Goal: Task Accomplishment & Management: Manage account settings

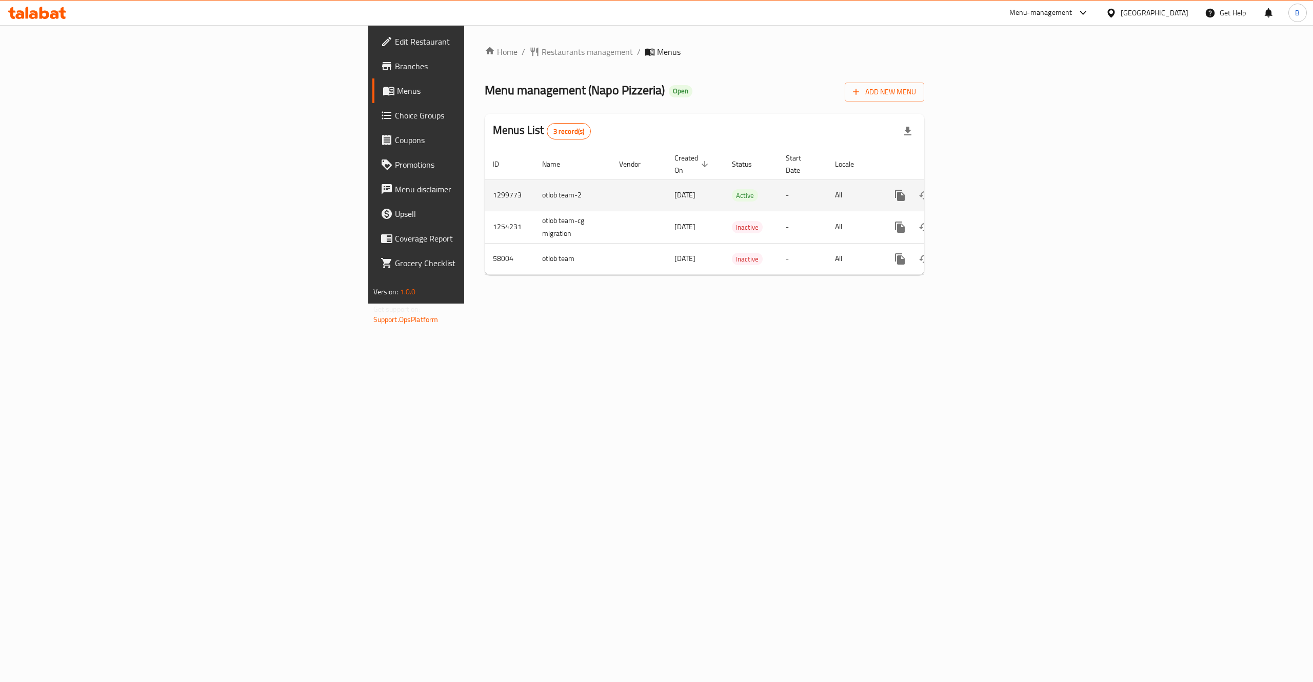
click at [980, 189] on icon "enhanced table" at bounding box center [974, 195] width 12 height 12
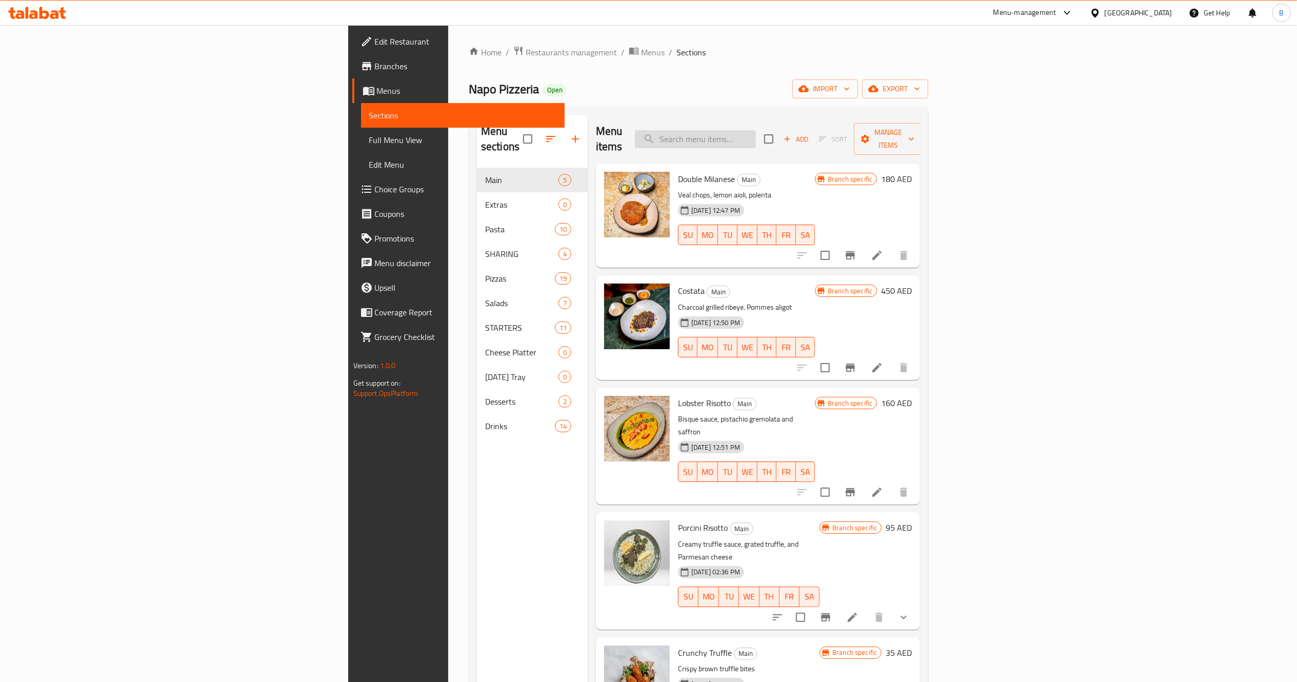
click at [756, 134] on input "search" at bounding box center [695, 139] width 121 height 18
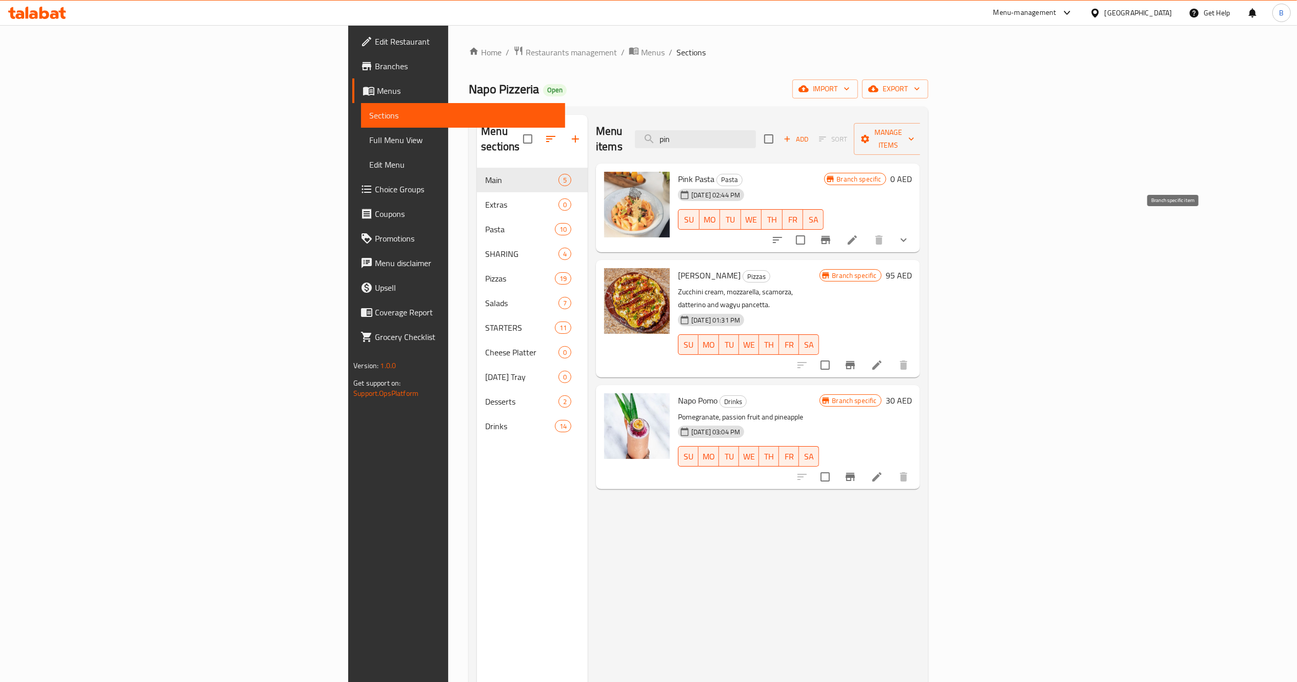
type input "pin"
click at [838, 228] on button "Branch-specific-item" at bounding box center [826, 240] width 25 height 25
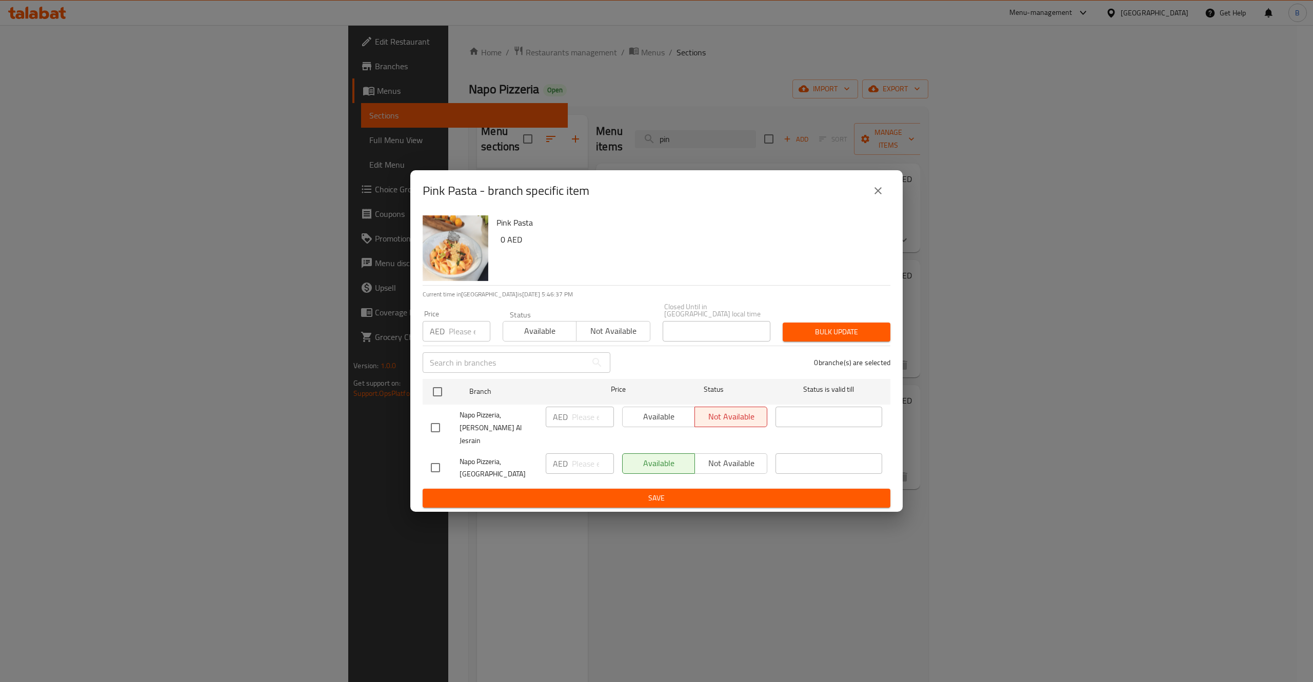
click at [877, 190] on button "close" at bounding box center [878, 191] width 25 height 25
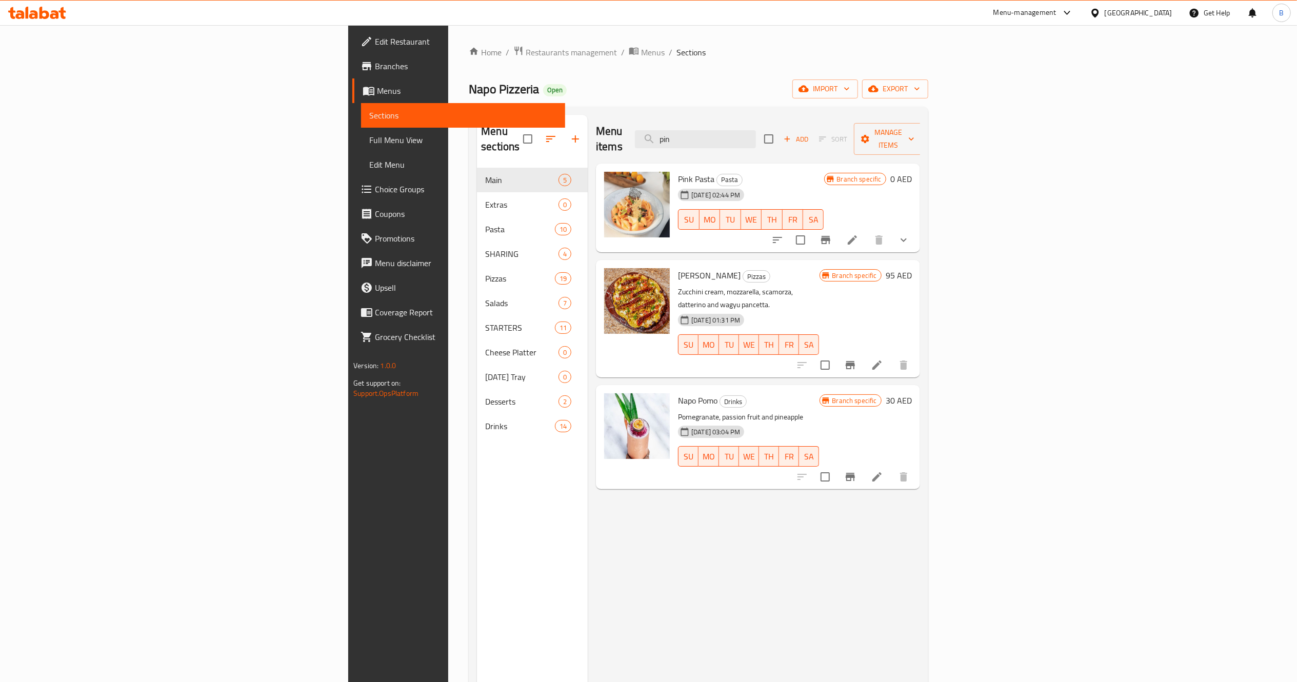
click at [375, 192] on span "Choice Groups" at bounding box center [466, 189] width 182 height 12
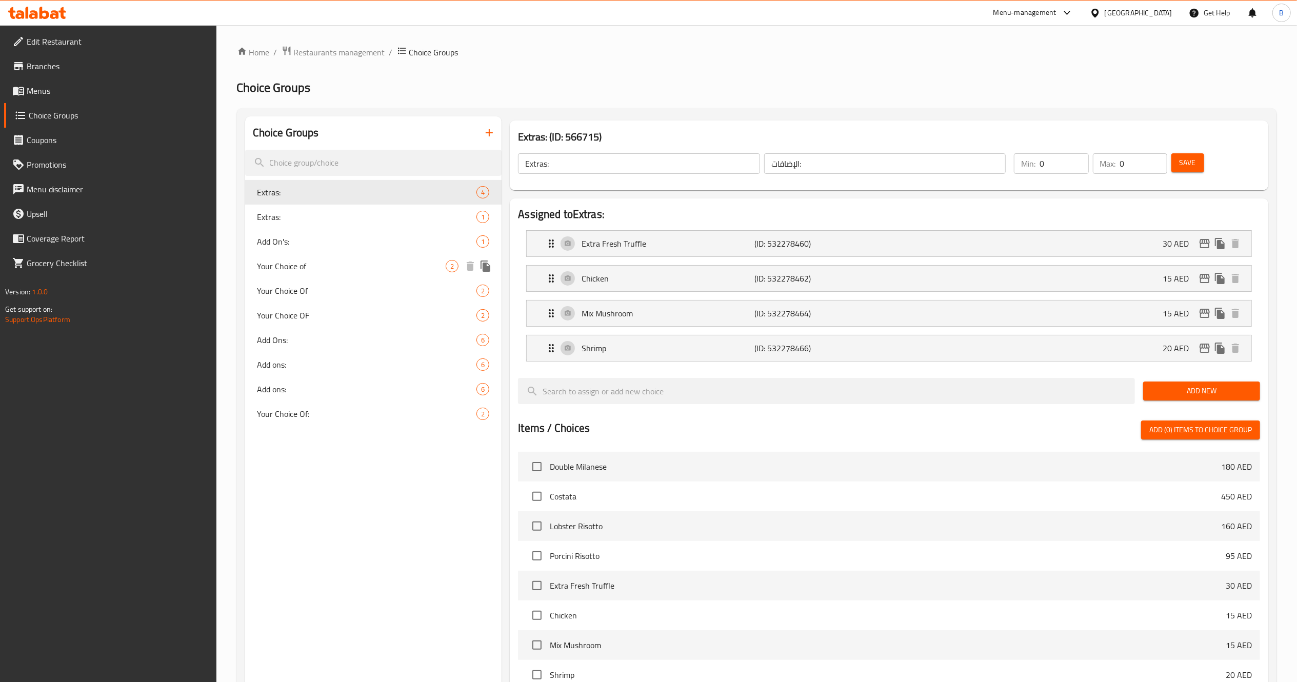
click at [306, 271] on span "Your Choice of" at bounding box center [352, 266] width 189 height 12
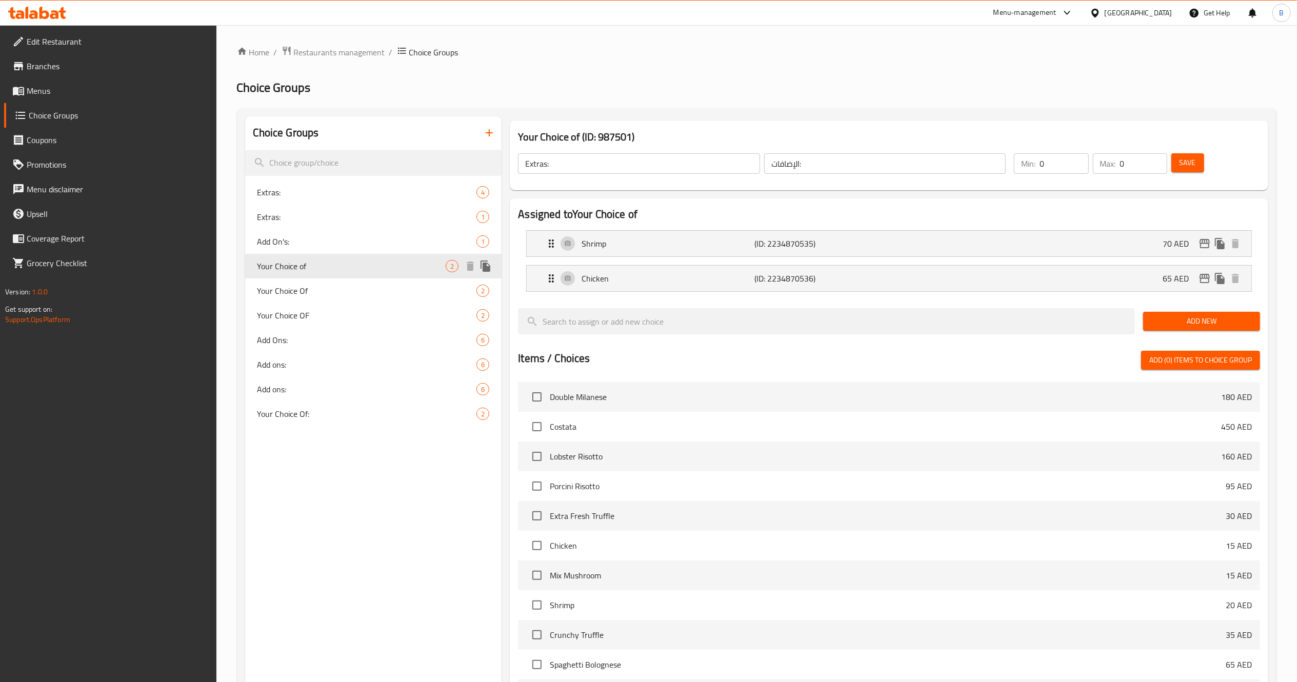
type input "Your Choice of"
type input "آختيارك من"
type input "1"
type input "2"
click at [292, 293] on span "Your Choice Of" at bounding box center [352, 291] width 189 height 12
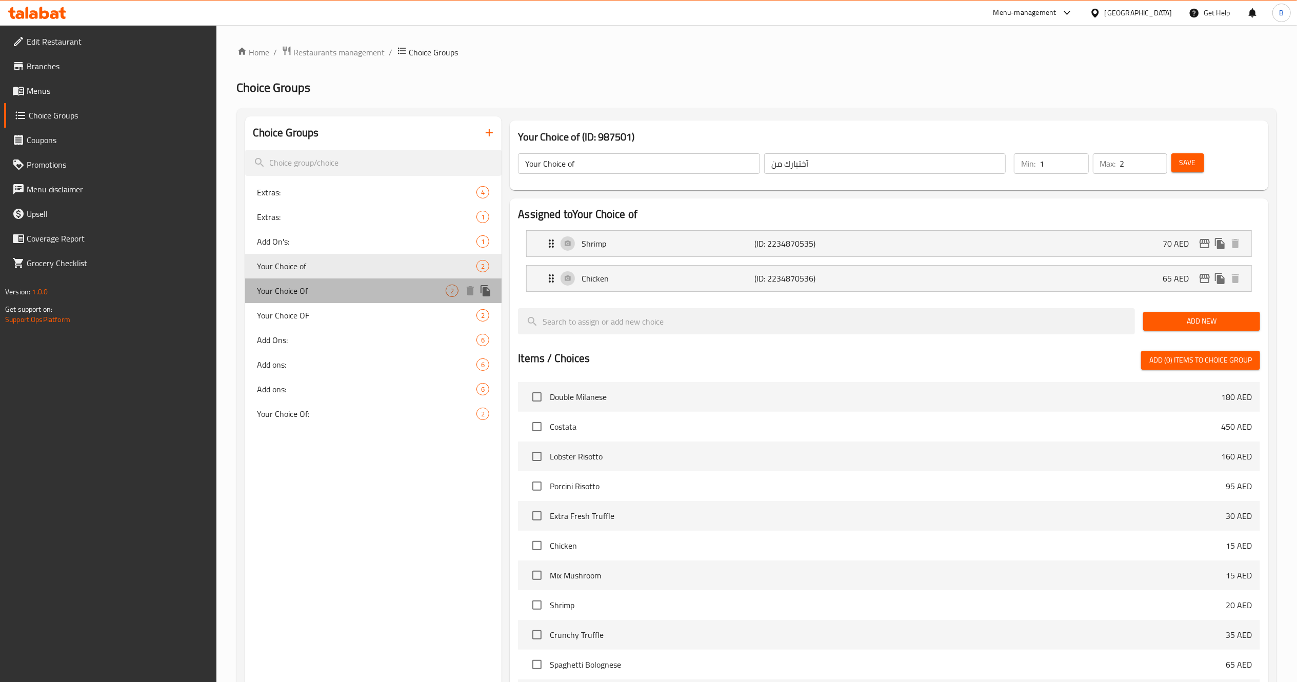
type input "Your Choice Of"
type input "اختيارك من"
type input "1"
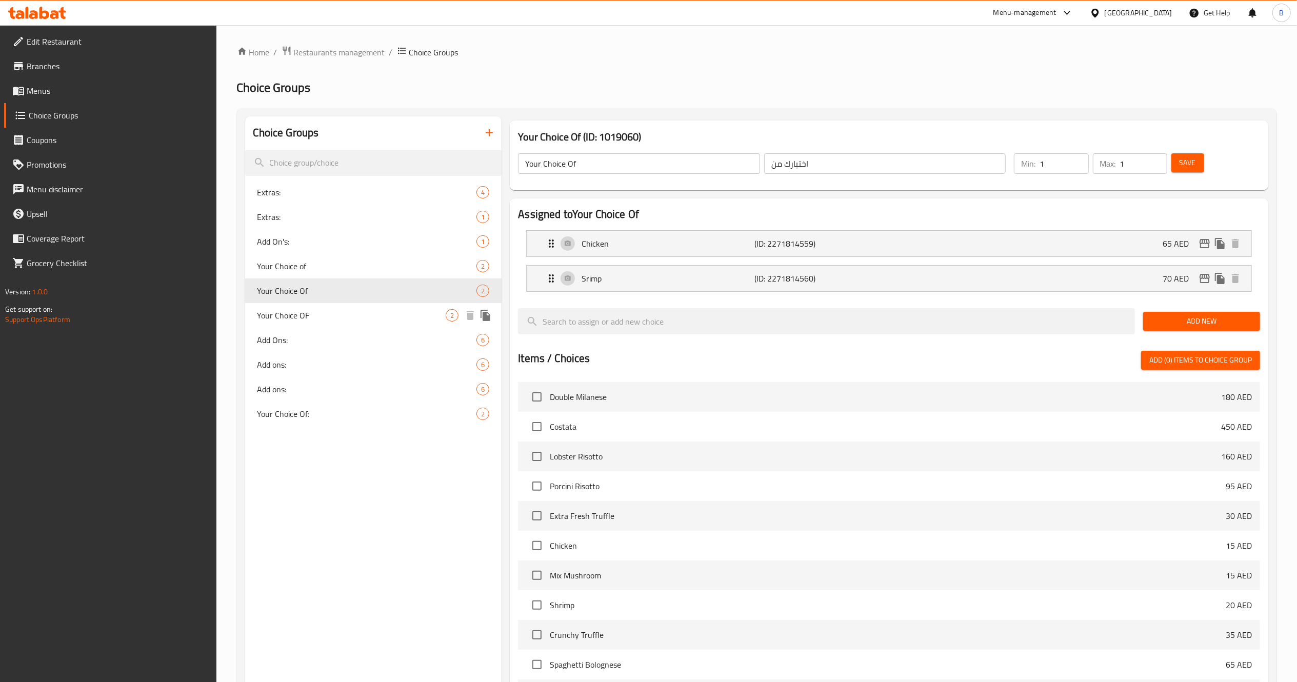
click at [294, 315] on span "Your Choice OF" at bounding box center [352, 315] width 189 height 12
type input "Your Choice OF"
type input "0"
type input "2"
click at [301, 289] on span "Your Choice Of" at bounding box center [352, 291] width 189 height 12
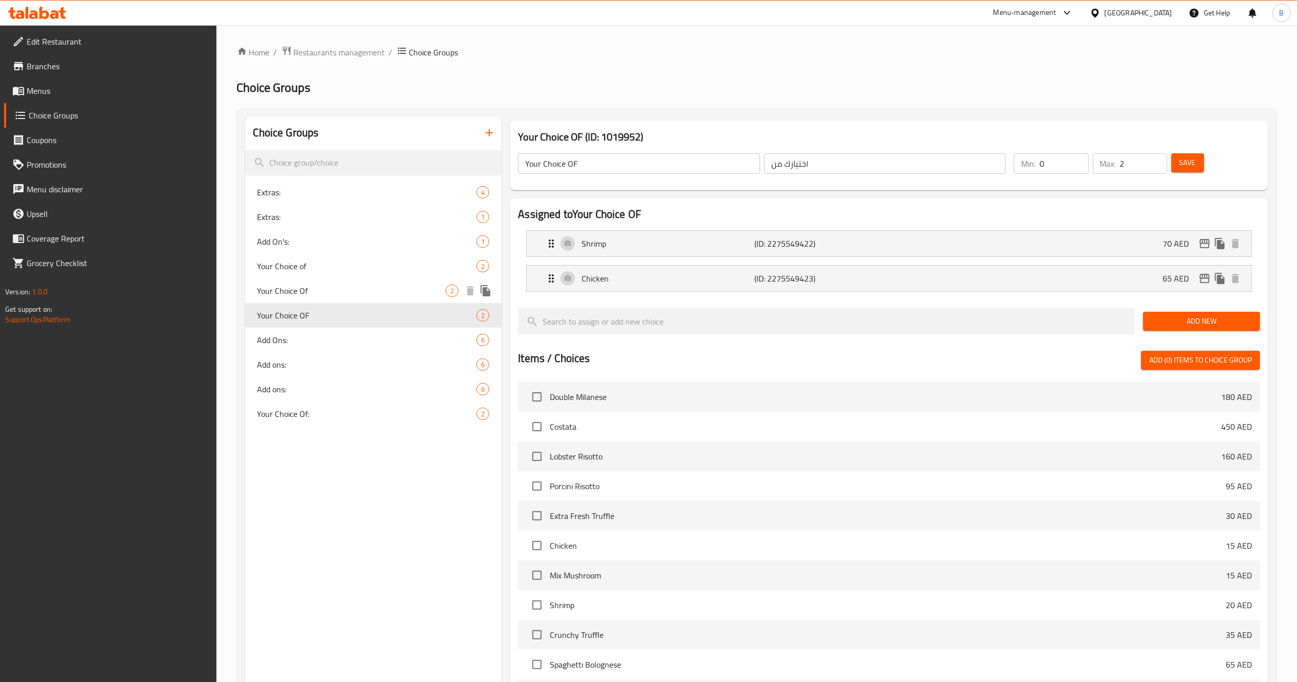
type input "Your Choice Of"
type input "1"
click at [303, 316] on span "Your Choice OF" at bounding box center [352, 315] width 189 height 12
type input "Your Choice OF"
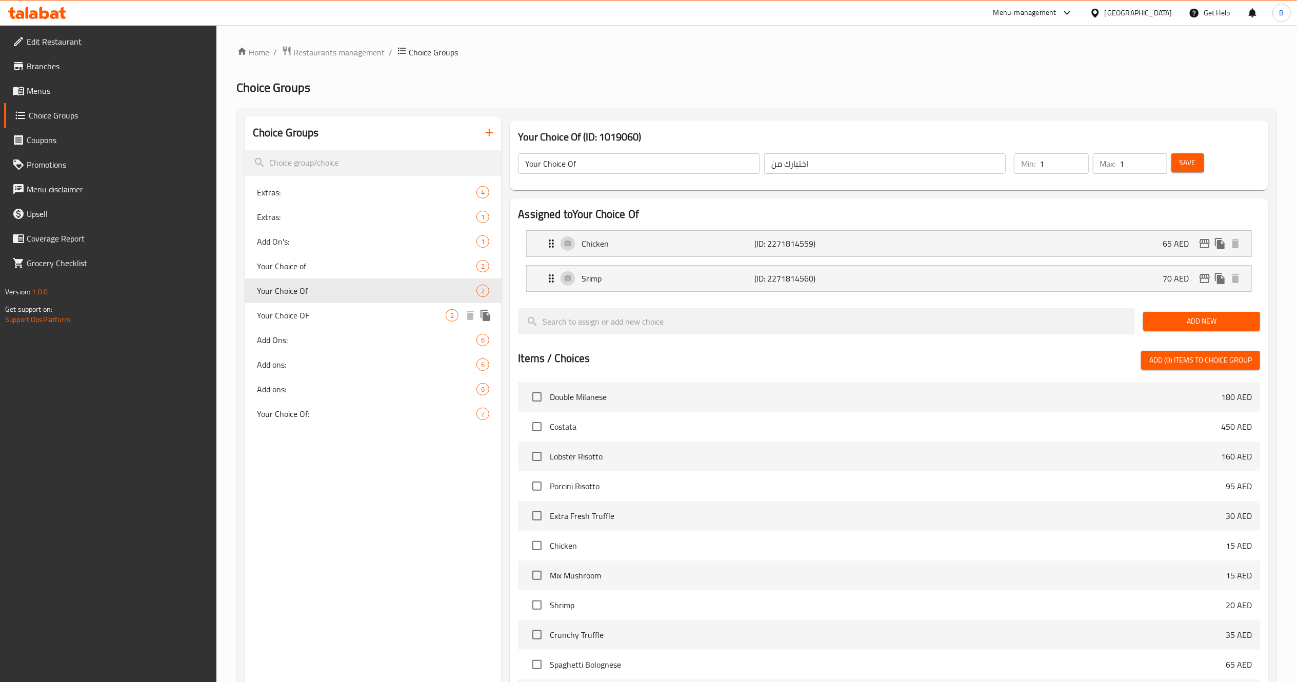
type input "0"
type input "2"
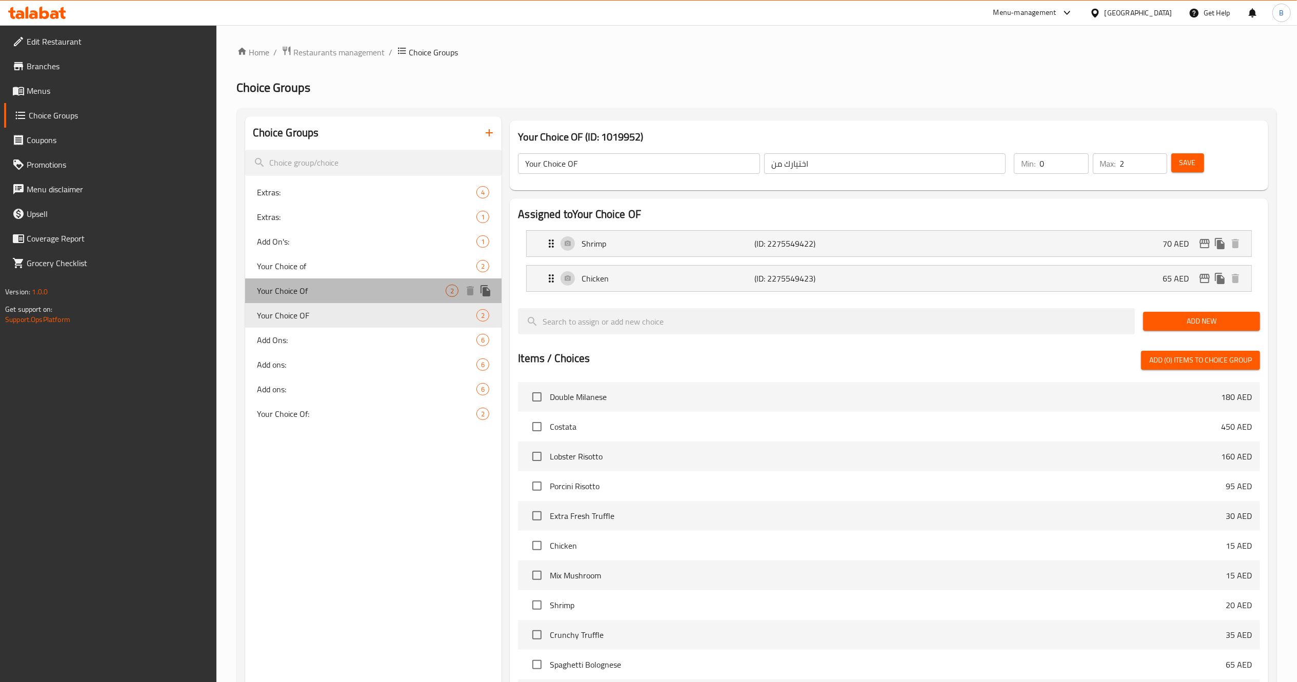
click at [310, 289] on span "Your Choice Of" at bounding box center [352, 291] width 189 height 12
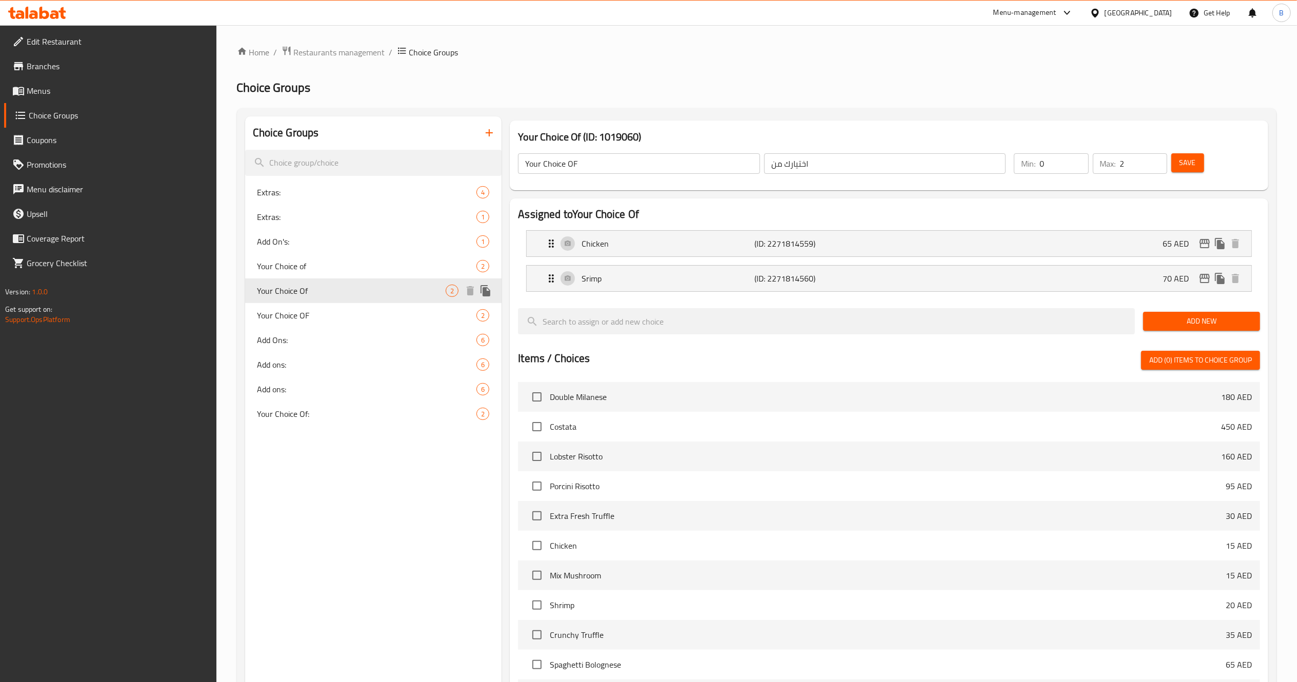
type input "Your Choice Of"
type input "1"
click at [313, 269] on span "Your Choice of" at bounding box center [352, 266] width 189 height 12
type input "Your Choice of"
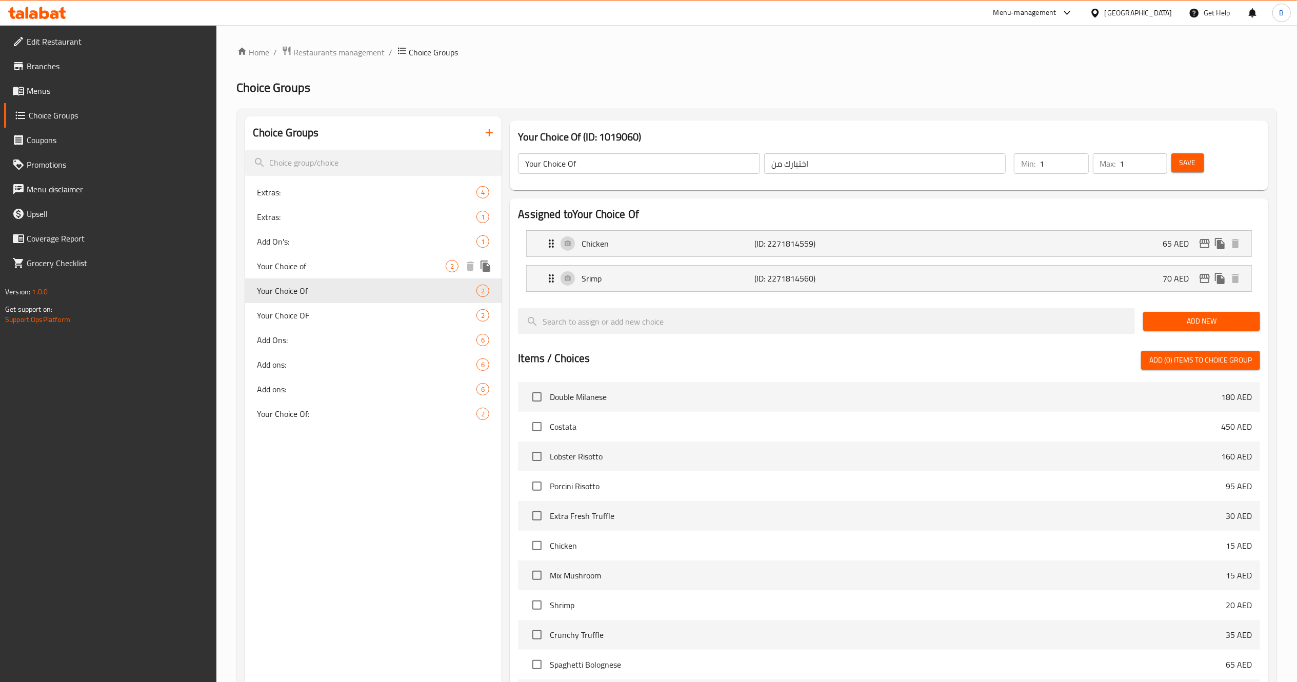
type input "آختيارك من"
type input "2"
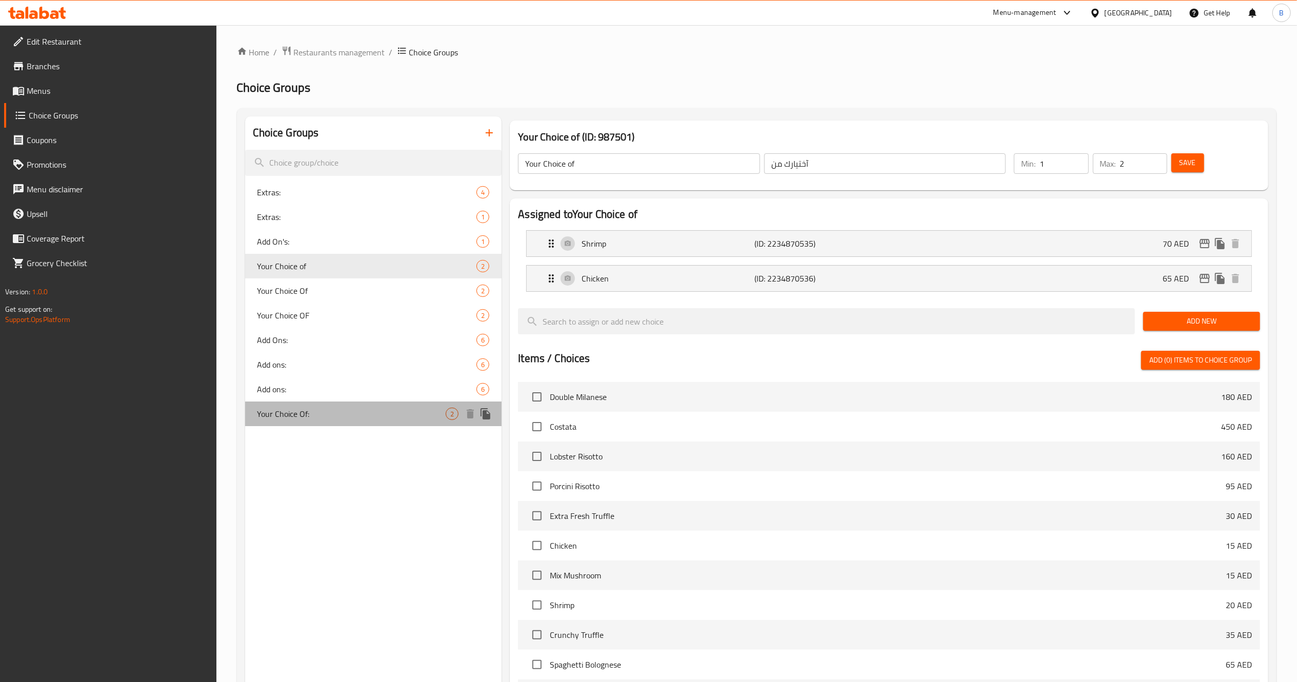
click at [317, 406] on div "Your Choice Of: 2" at bounding box center [373, 414] width 257 height 25
type input "Your Choice Of:"
type input "اختيارك من:"
type input "1"
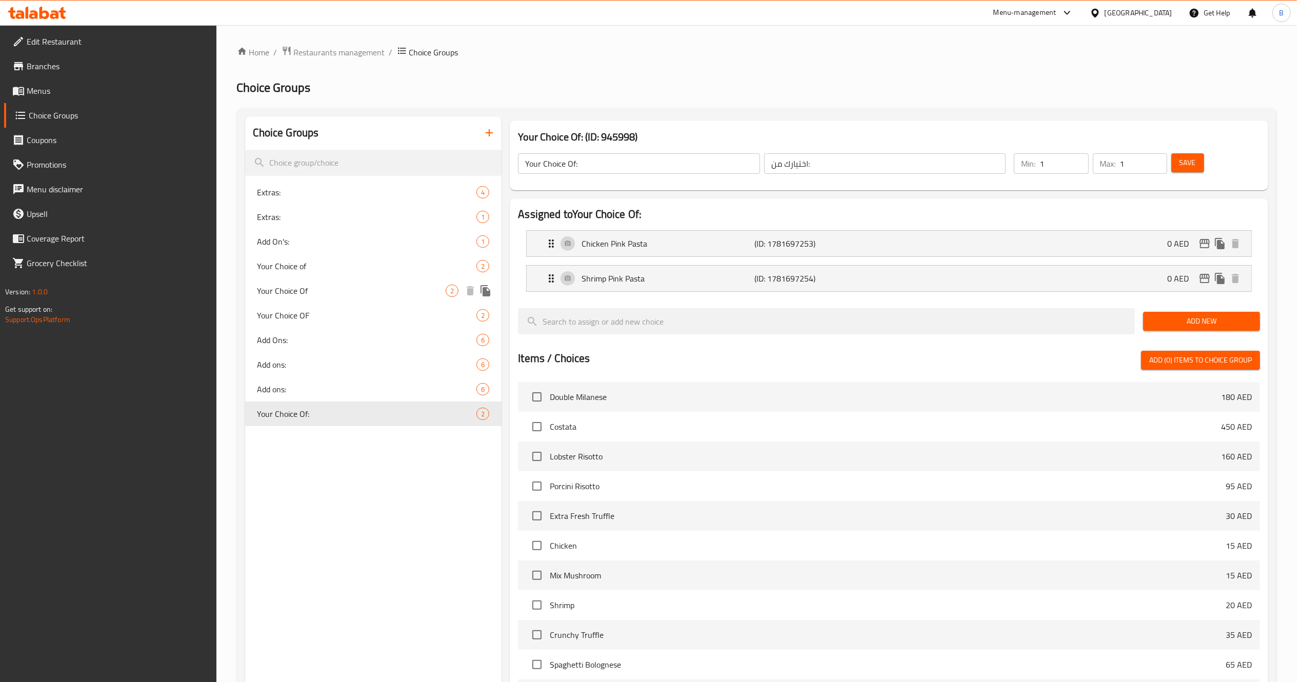
click at [378, 298] on div "Your Choice Of 2" at bounding box center [373, 291] width 257 height 25
type input "Your Choice Of"
type input "اختيارك من"
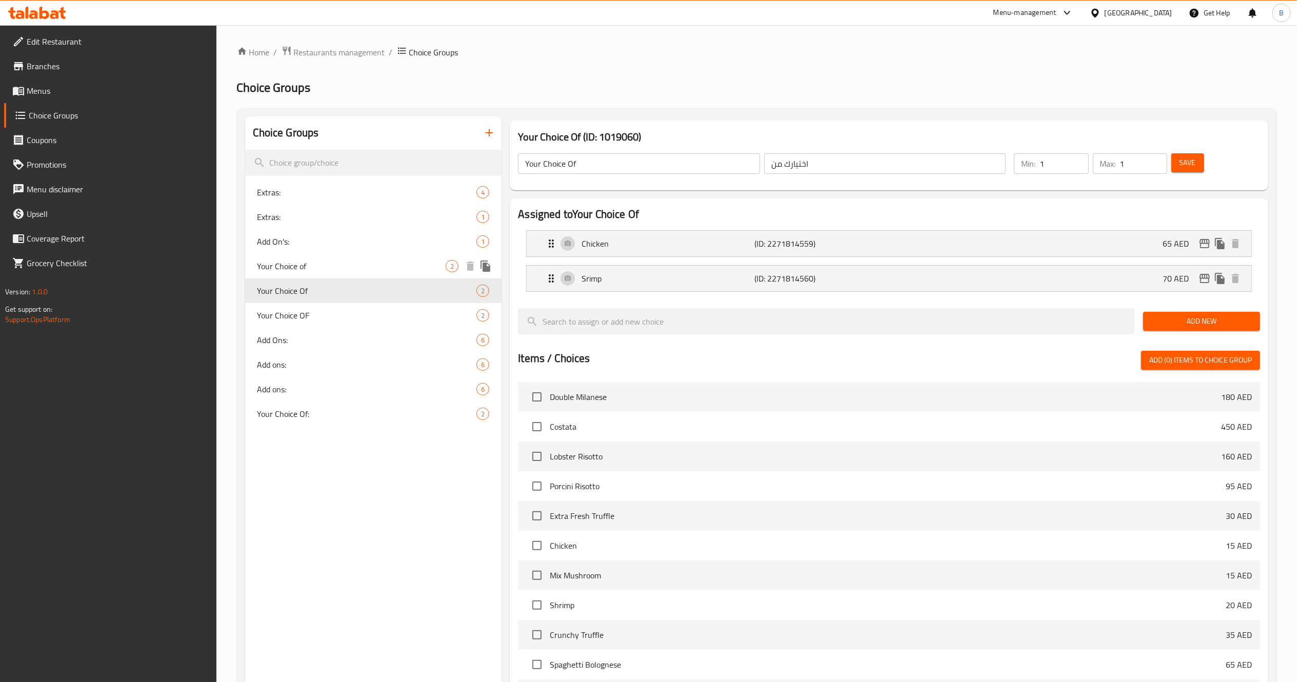
click at [378, 268] on span "Your Choice of" at bounding box center [352, 266] width 189 height 12
type input "Your Choice of"
type input "آختيارك من"
type input "2"
click at [1207, 247] on icon "edit" at bounding box center [1205, 243] width 12 height 12
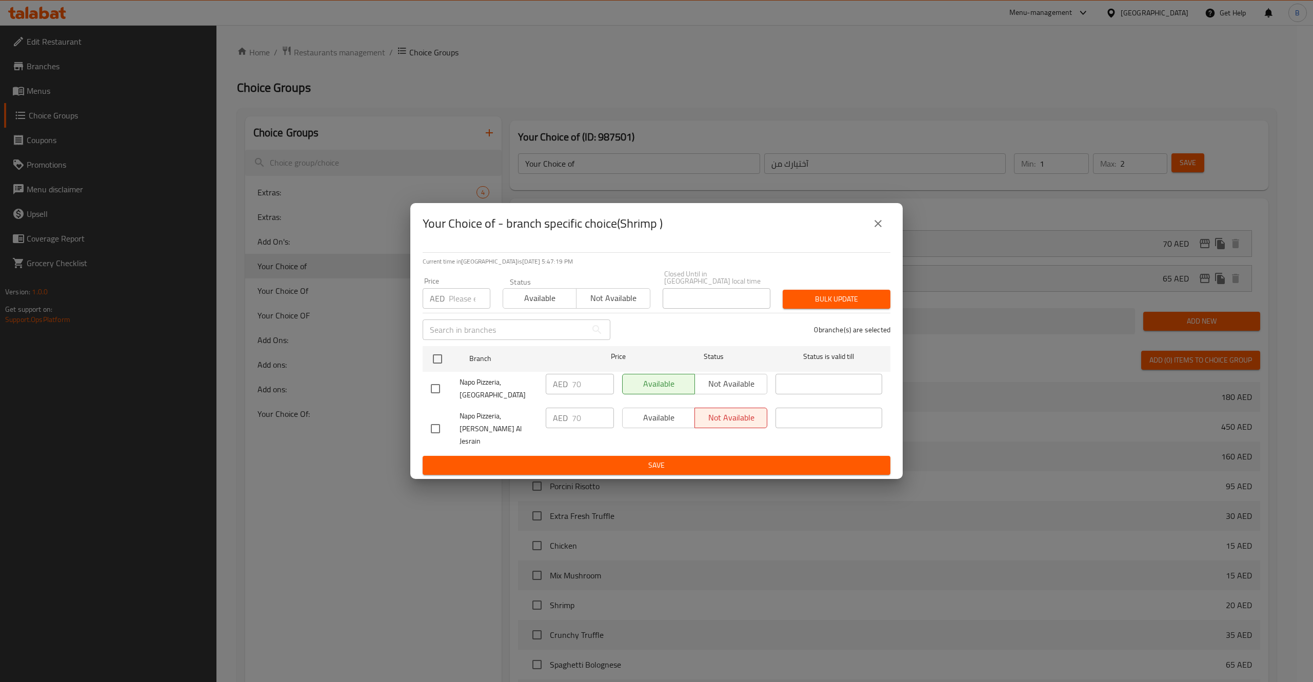
click at [879, 230] on icon "close" at bounding box center [878, 223] width 12 height 12
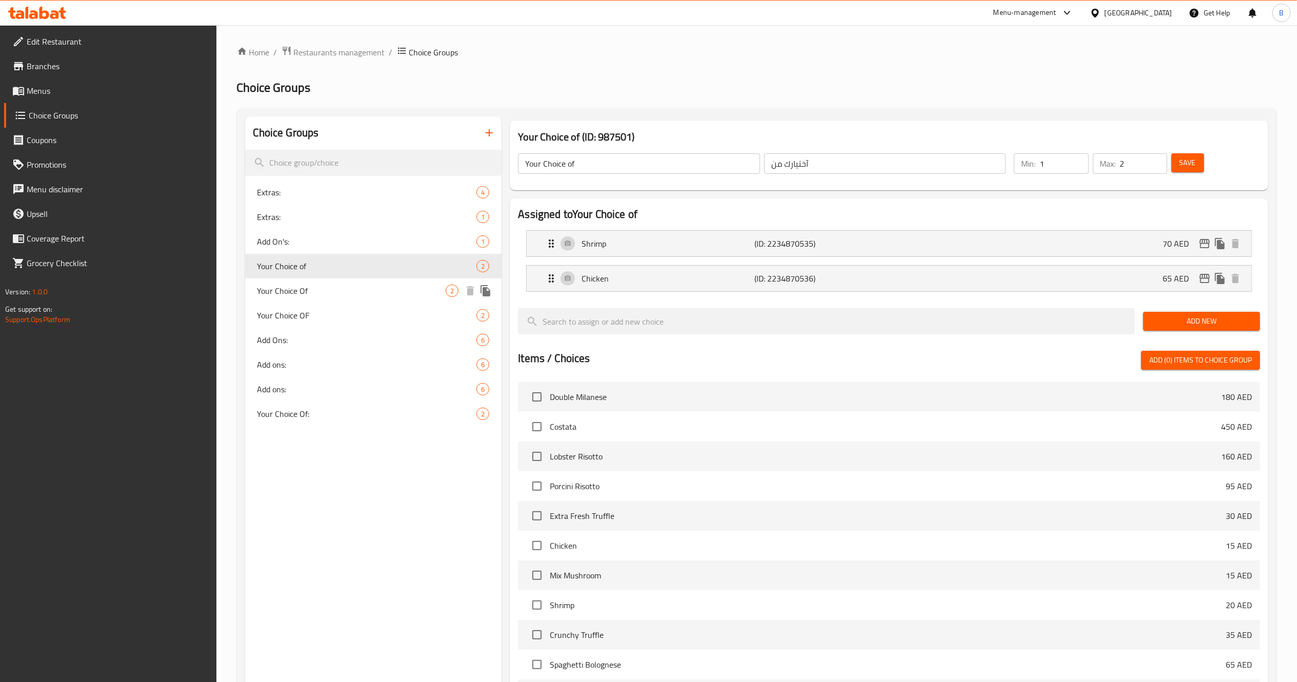
click at [366, 291] on span "Your Choice Of" at bounding box center [352, 291] width 189 height 12
type input "Your Choice Of"
type input "اختيارك من"
type input "1"
click at [1204, 238] on icon "edit" at bounding box center [1205, 243] width 12 height 12
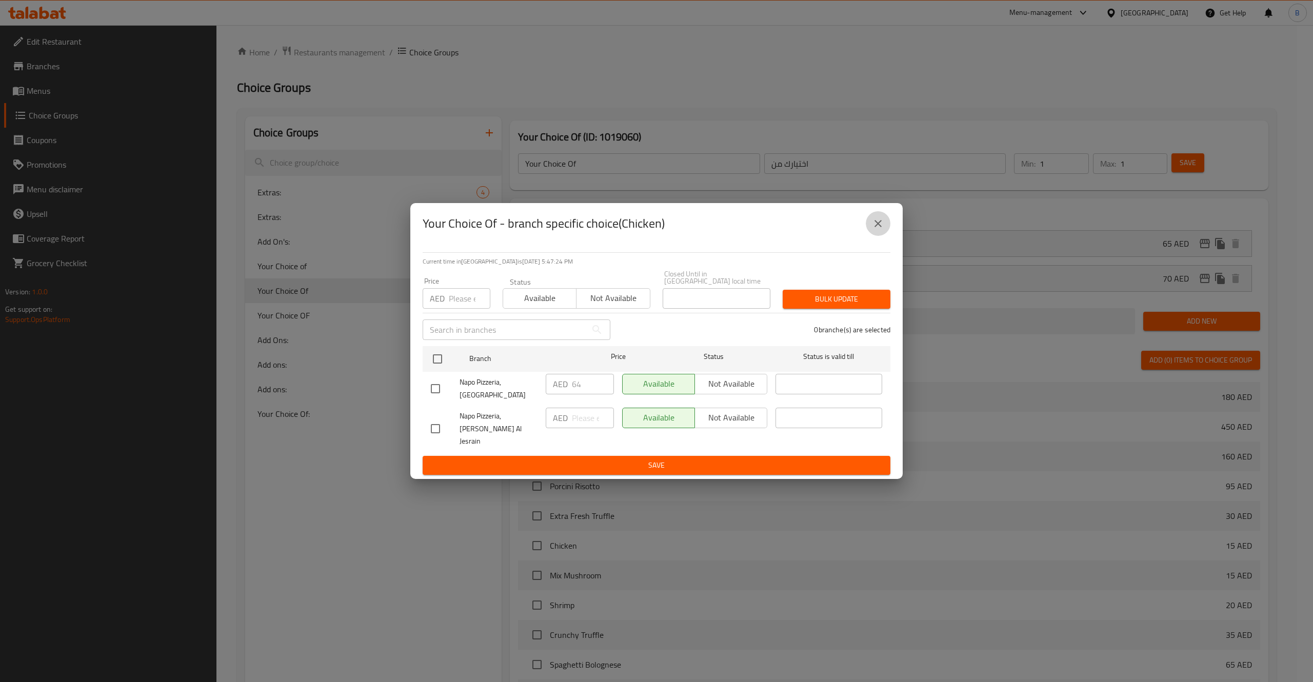
click at [878, 227] on icon "close" at bounding box center [878, 223] width 12 height 12
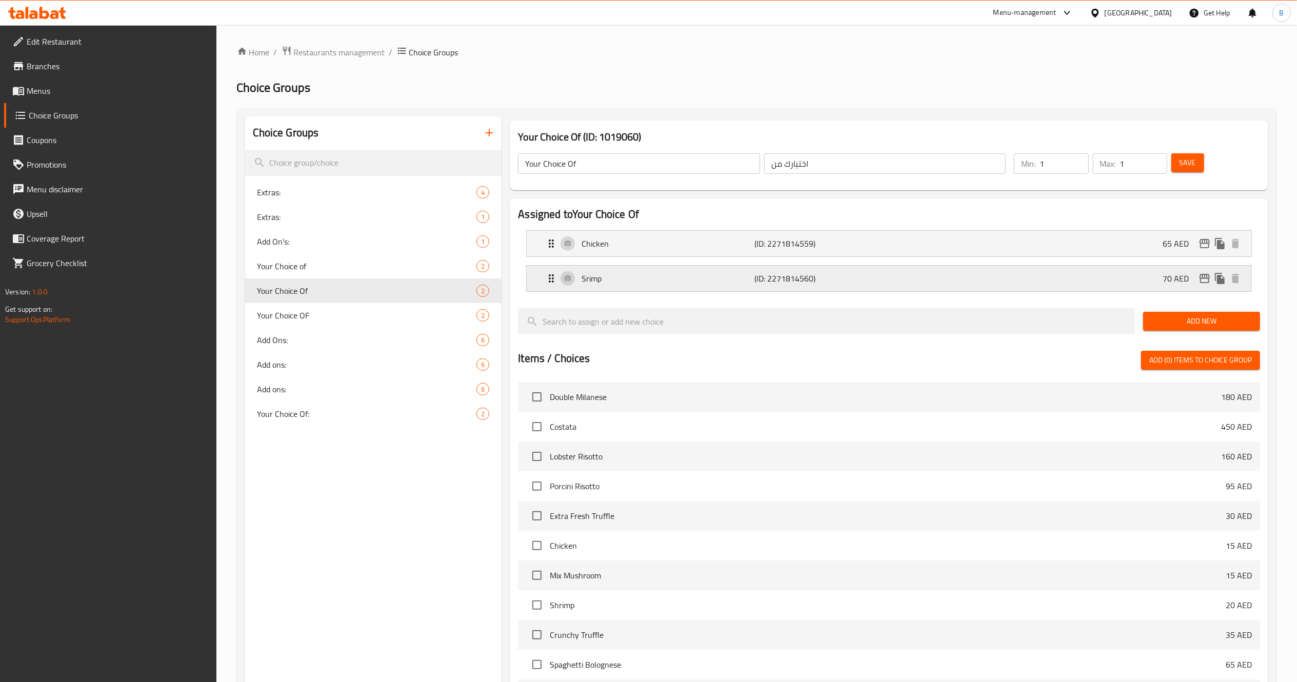
click at [1202, 288] on div "Srimp (ID: 2271814560) 70 AED" at bounding box center [892, 279] width 694 height 26
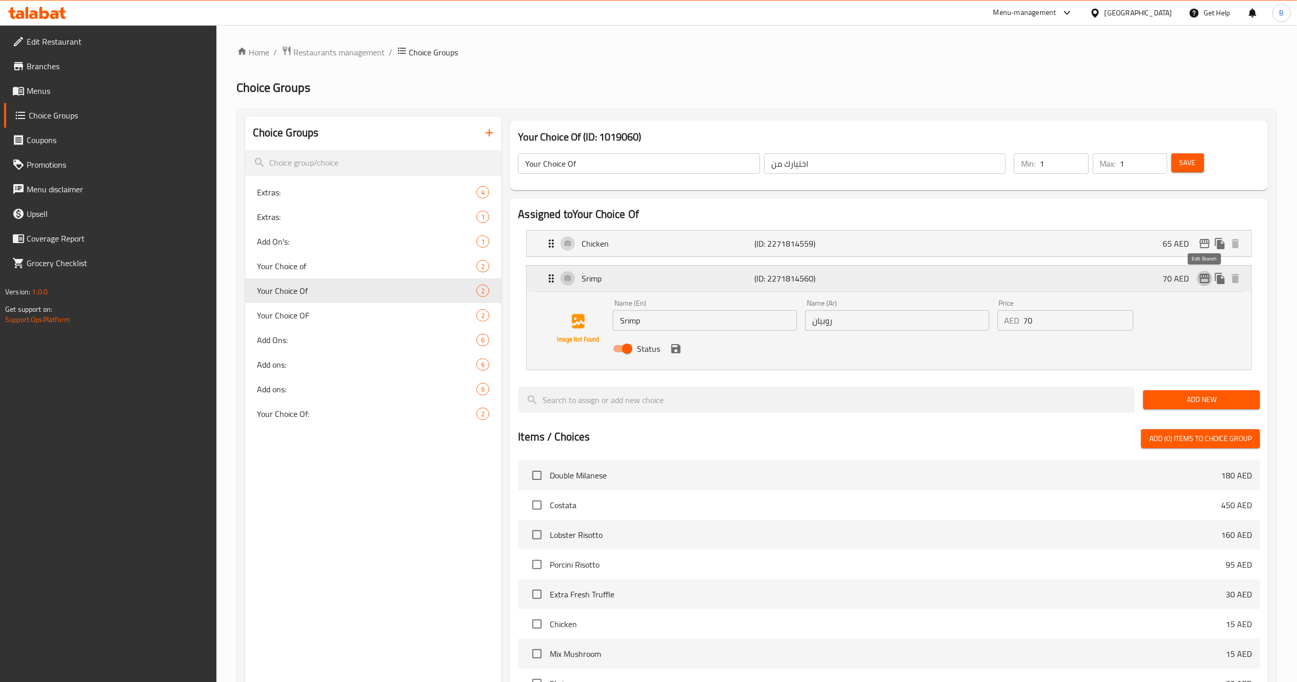
click at [1202, 276] on icon "edit" at bounding box center [1205, 278] width 10 height 9
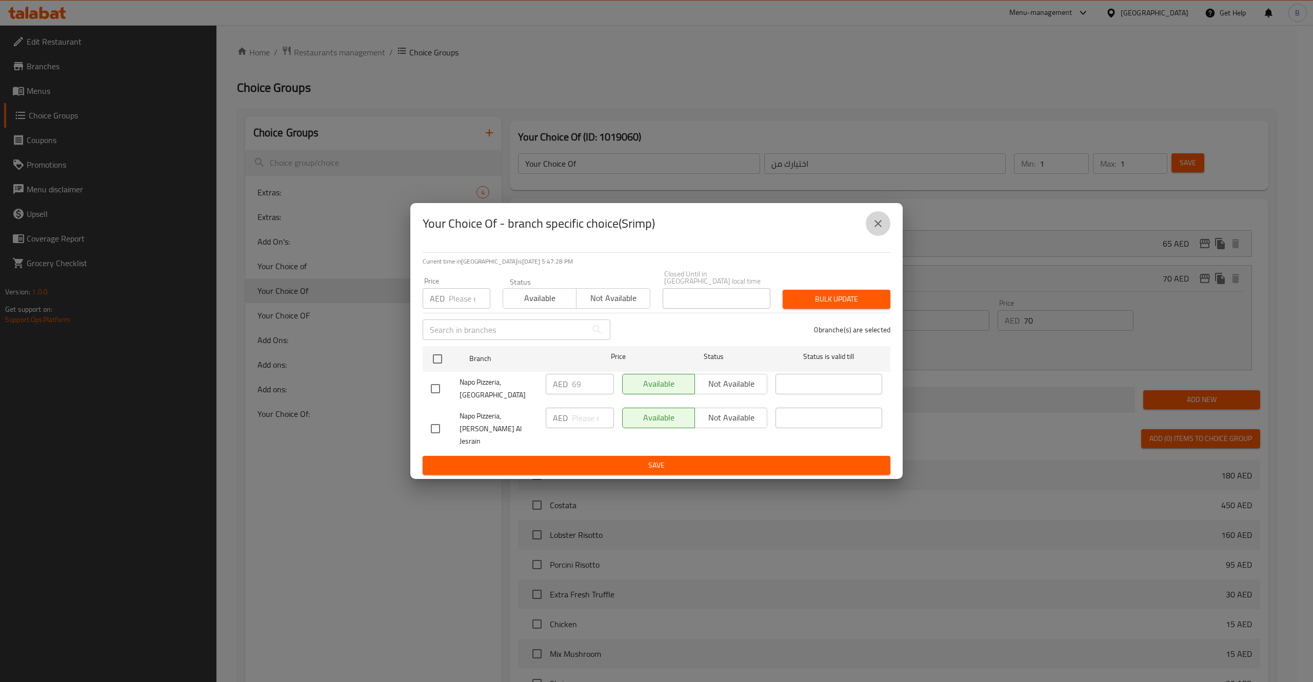
click at [879, 230] on icon "close" at bounding box center [878, 223] width 12 height 12
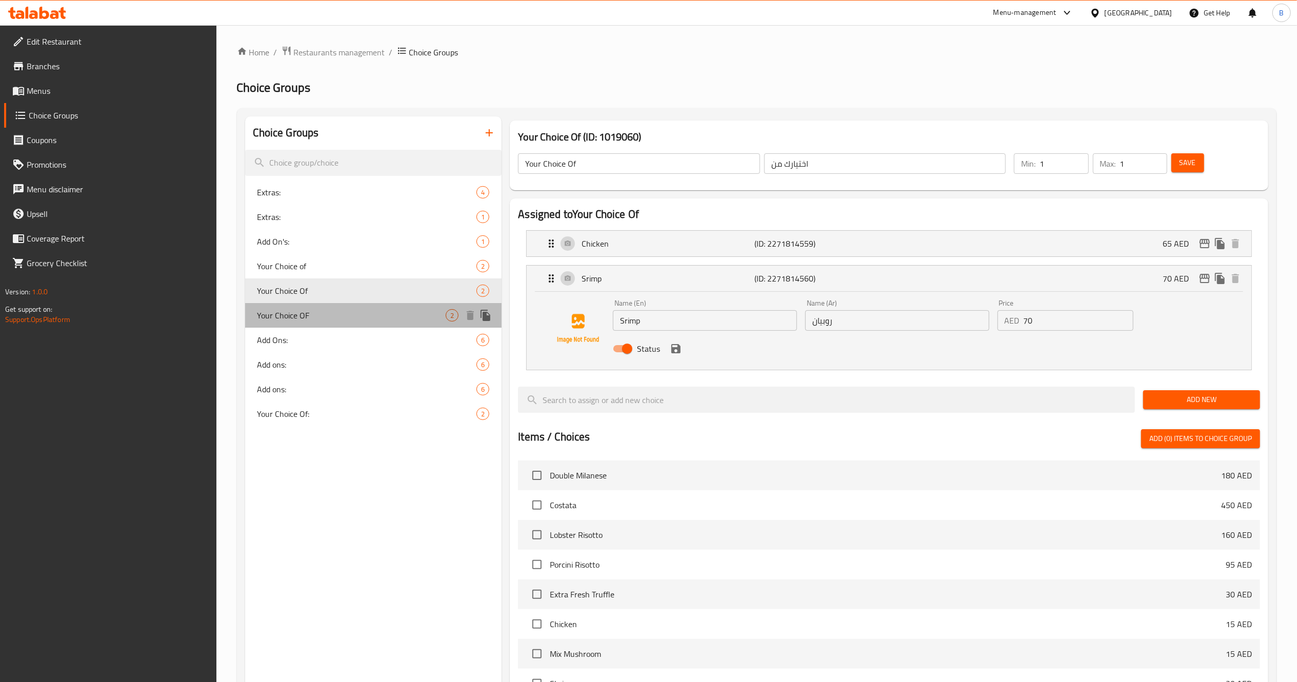
click at [340, 321] on span "Your Choice OF" at bounding box center [352, 315] width 189 height 12
type input "Your Choice OF"
type input "0"
type input "2"
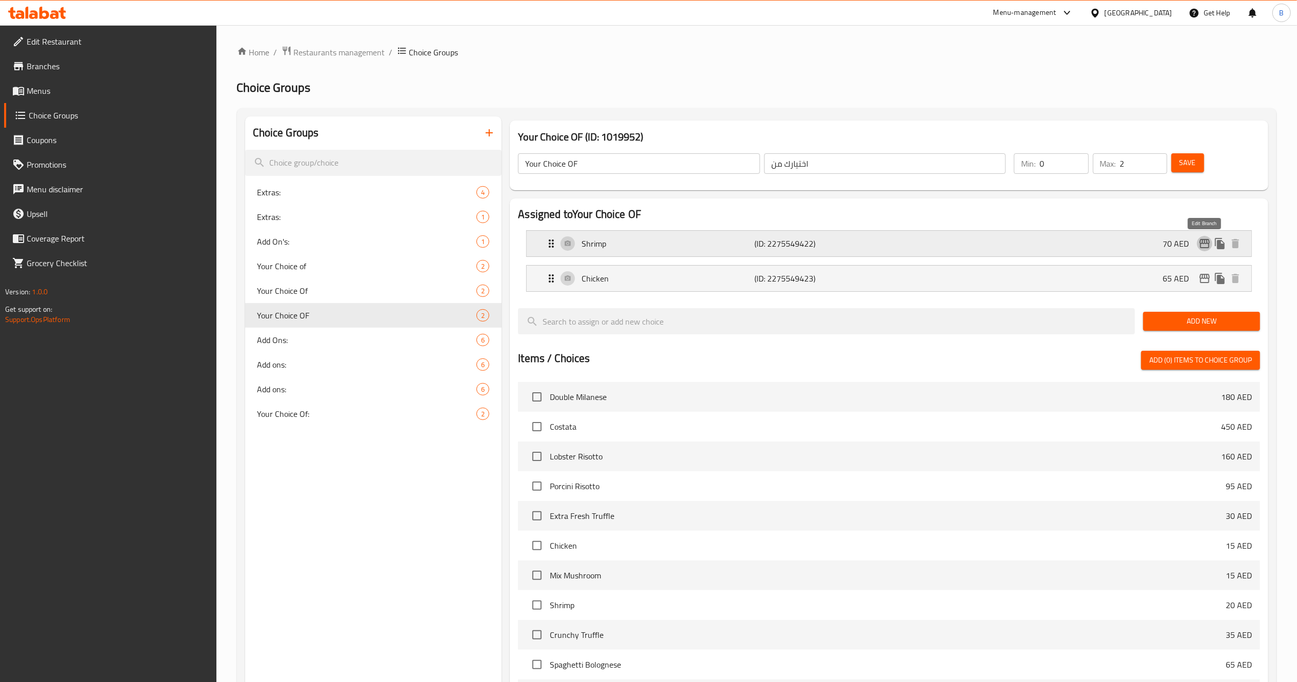
click at [1203, 246] on icon "edit" at bounding box center [1205, 243] width 12 height 12
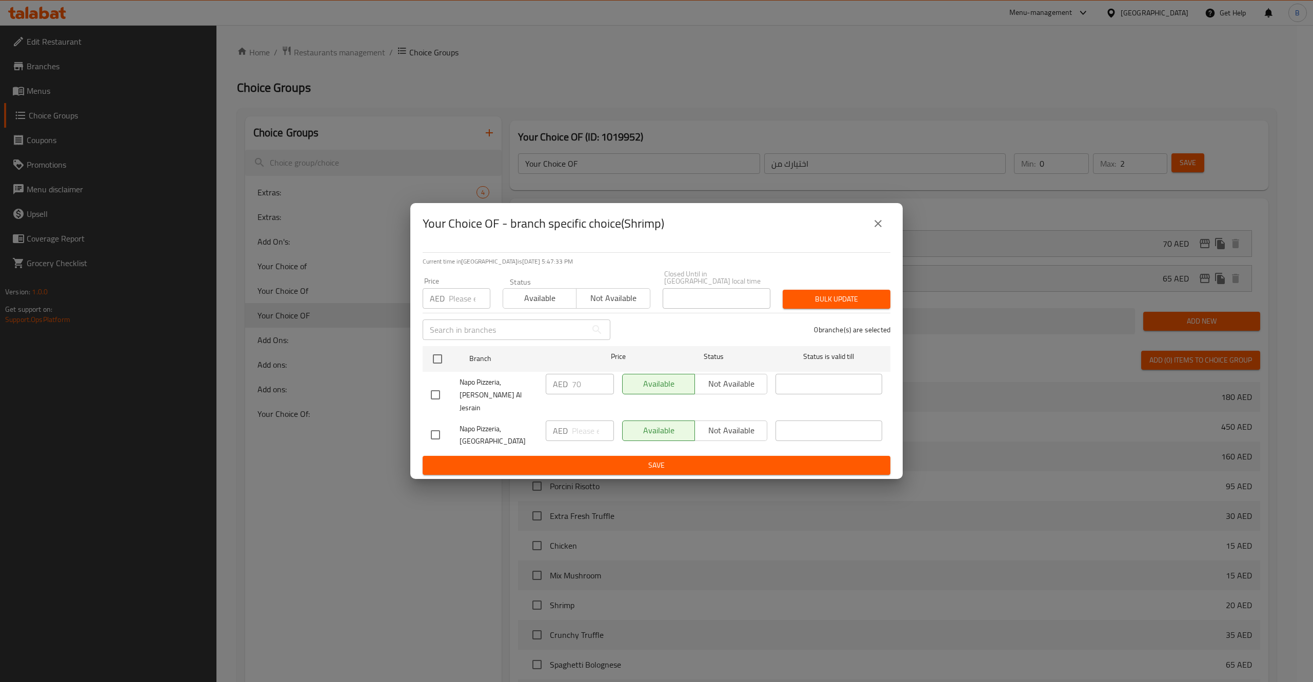
click at [884, 219] on button "close" at bounding box center [878, 223] width 25 height 25
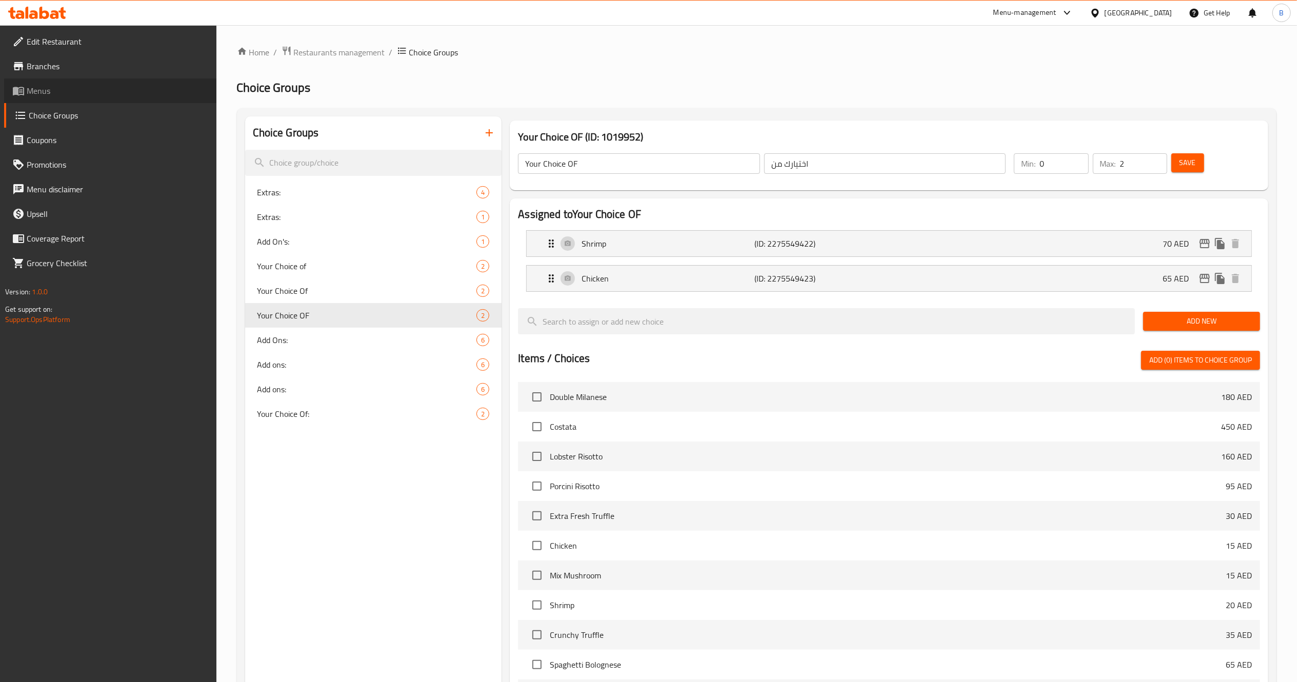
click at [89, 79] on link "Menus" at bounding box center [110, 90] width 212 height 25
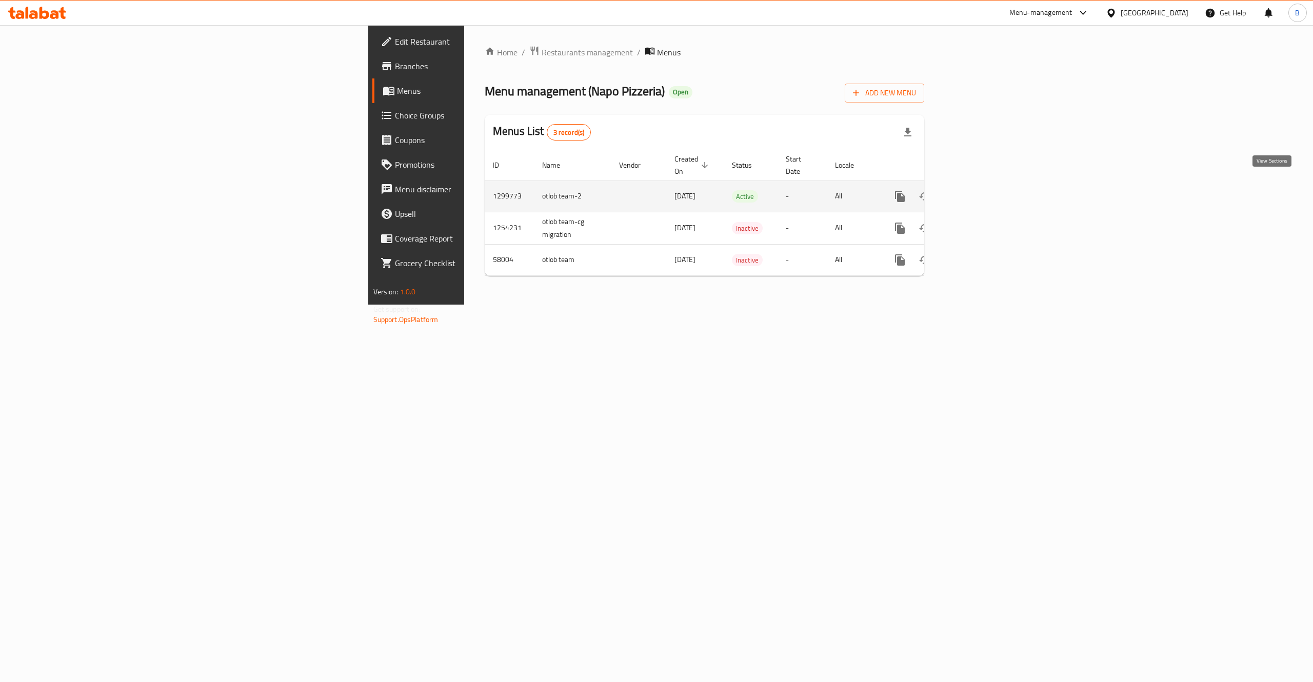
click at [980, 190] on icon "enhanced table" at bounding box center [974, 196] width 12 height 12
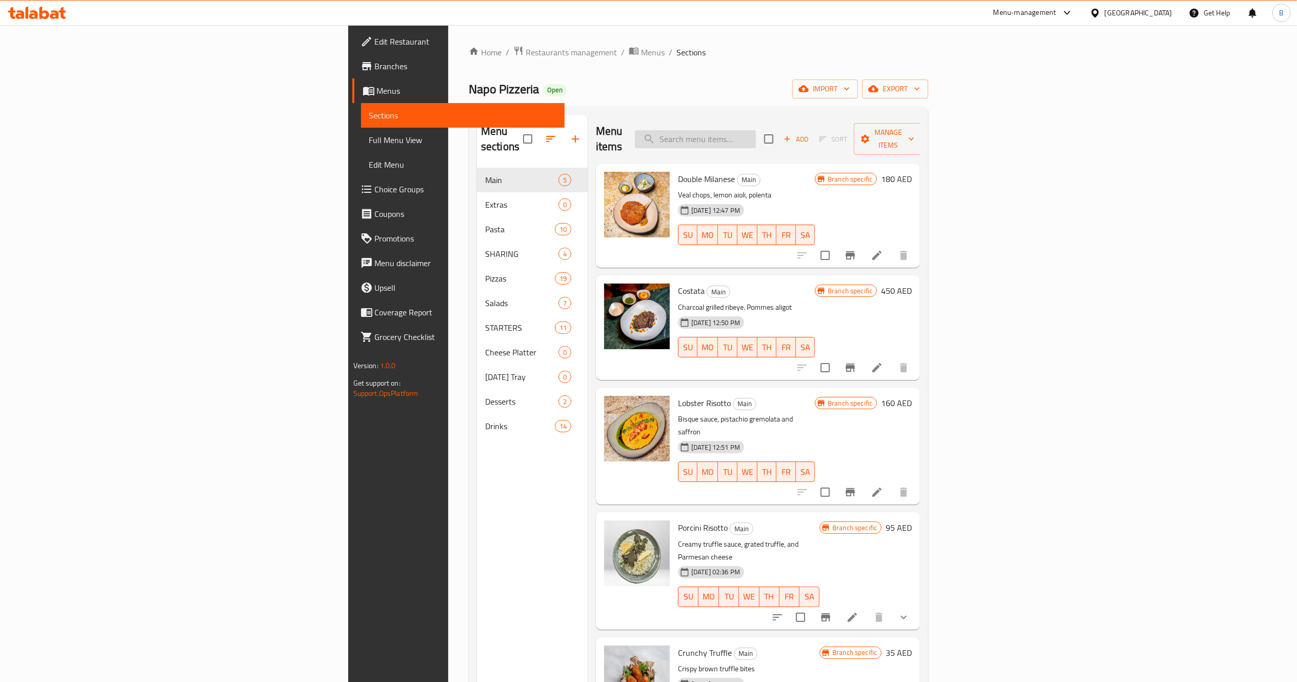
click at [756, 130] on input "search" at bounding box center [695, 139] width 121 height 18
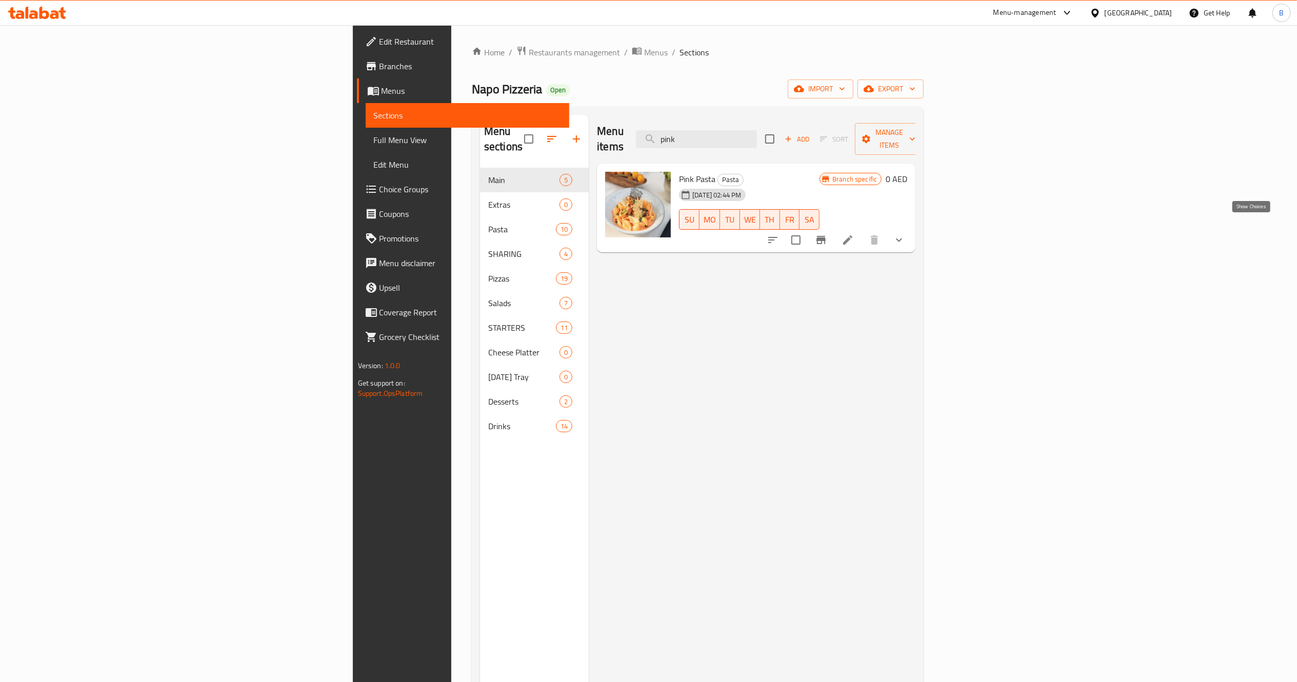
type input "pink"
click at [905, 234] on icon "show more" at bounding box center [899, 240] width 12 height 12
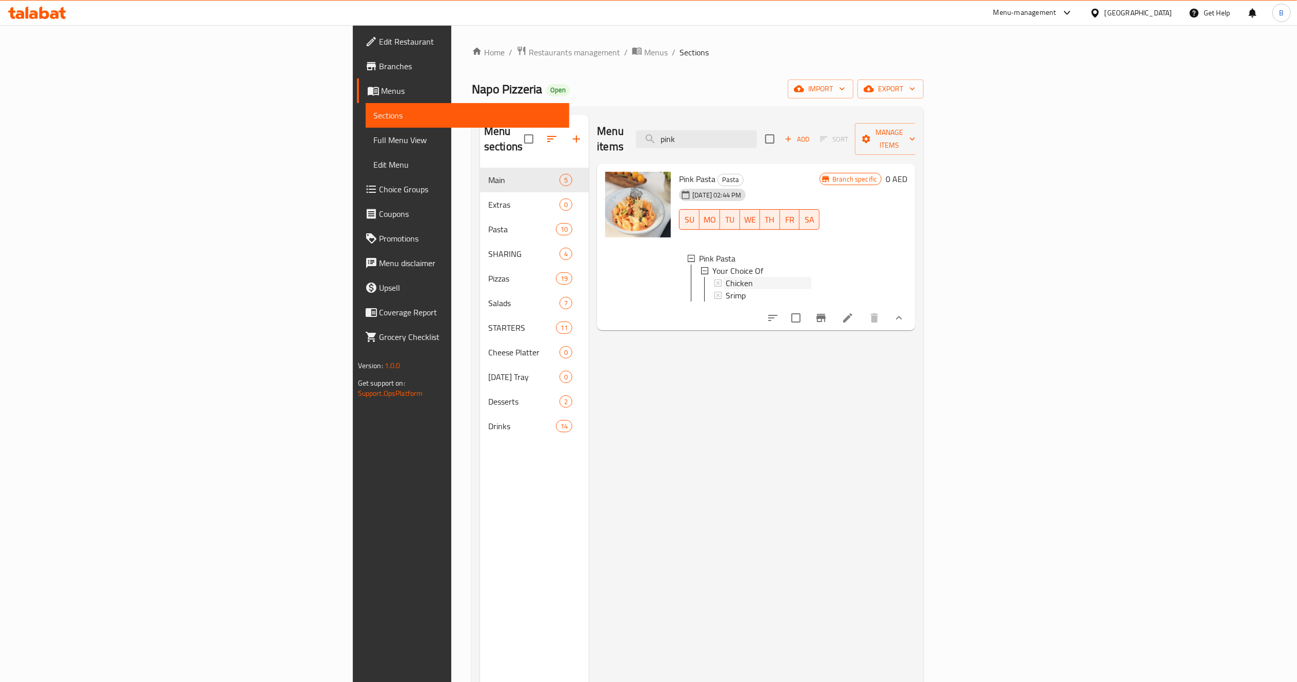
click at [726, 277] on span "Chicken" at bounding box center [739, 283] width 27 height 12
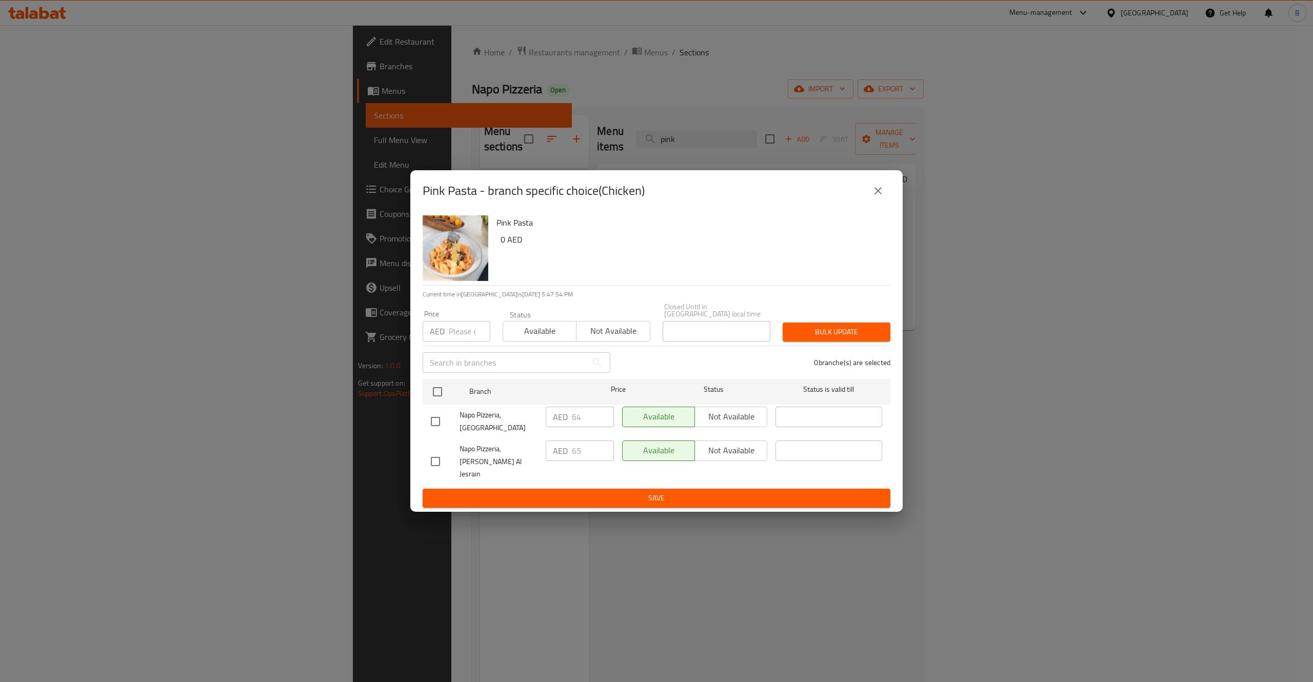
click at [879, 197] on icon "close" at bounding box center [878, 191] width 12 height 12
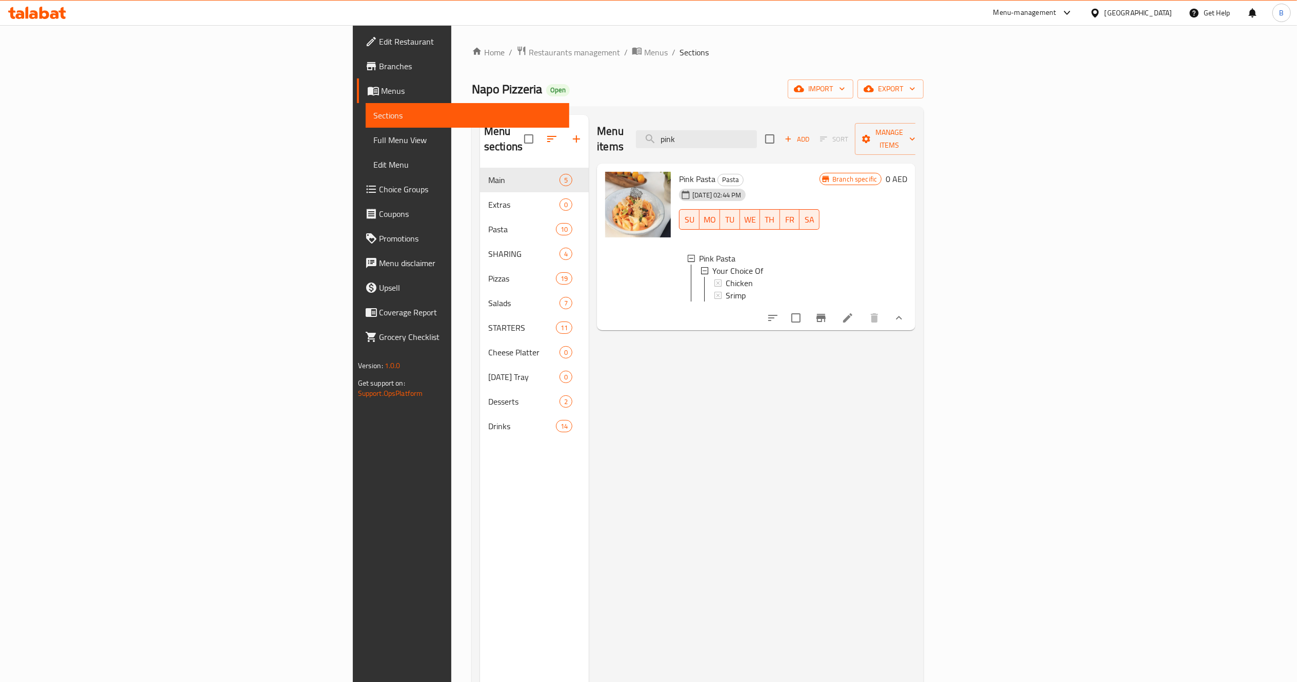
click at [726, 277] on div "Chicken" at bounding box center [769, 283] width 86 height 12
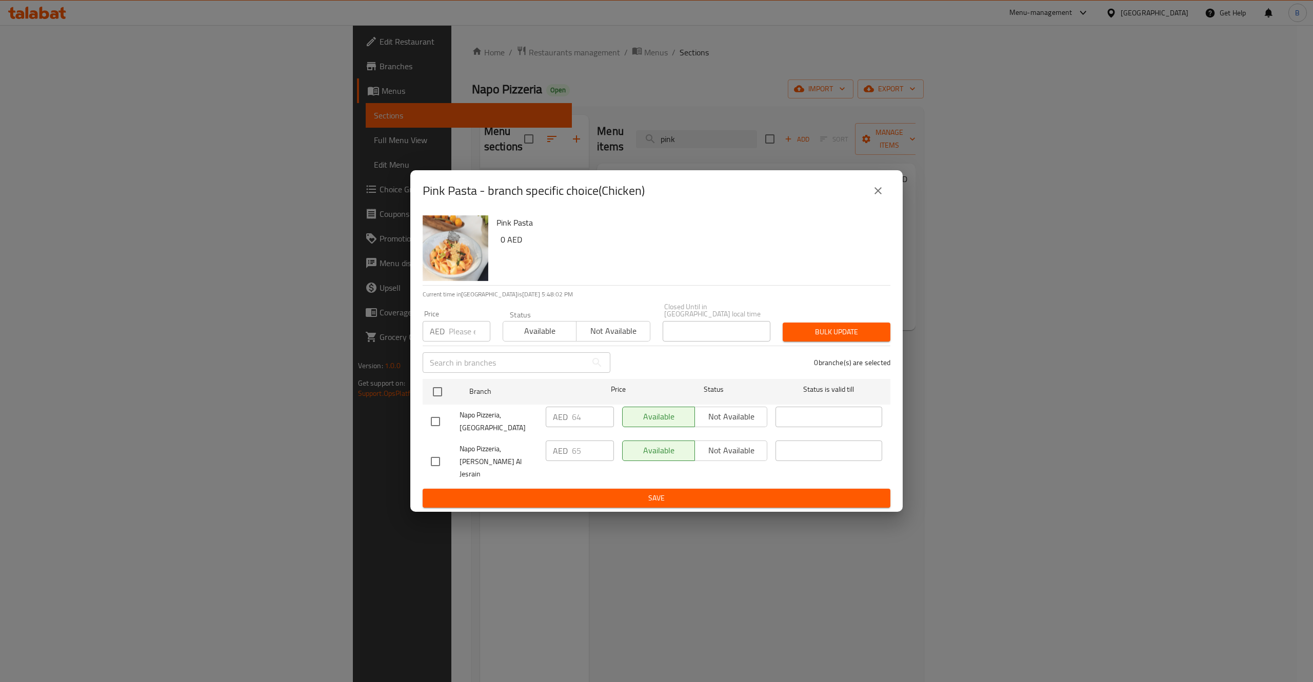
click at [884, 196] on button "close" at bounding box center [878, 191] width 25 height 25
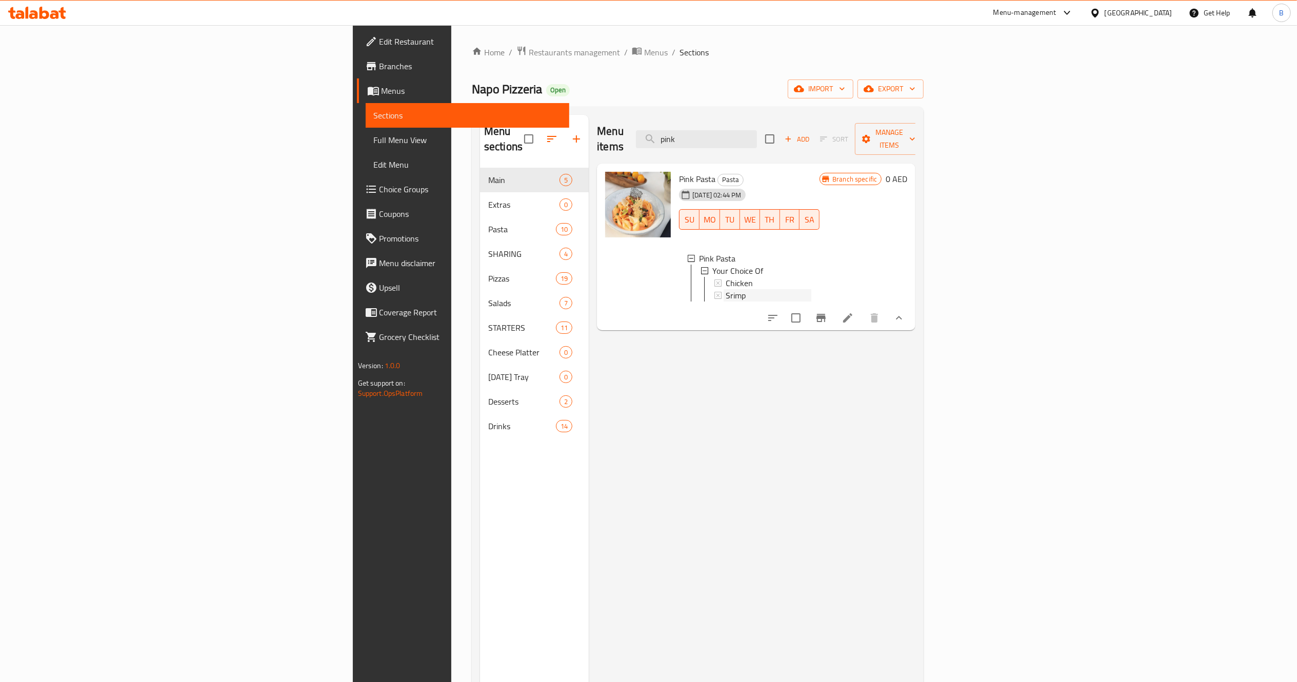
click at [726, 289] on div "Srimp" at bounding box center [769, 295] width 86 height 12
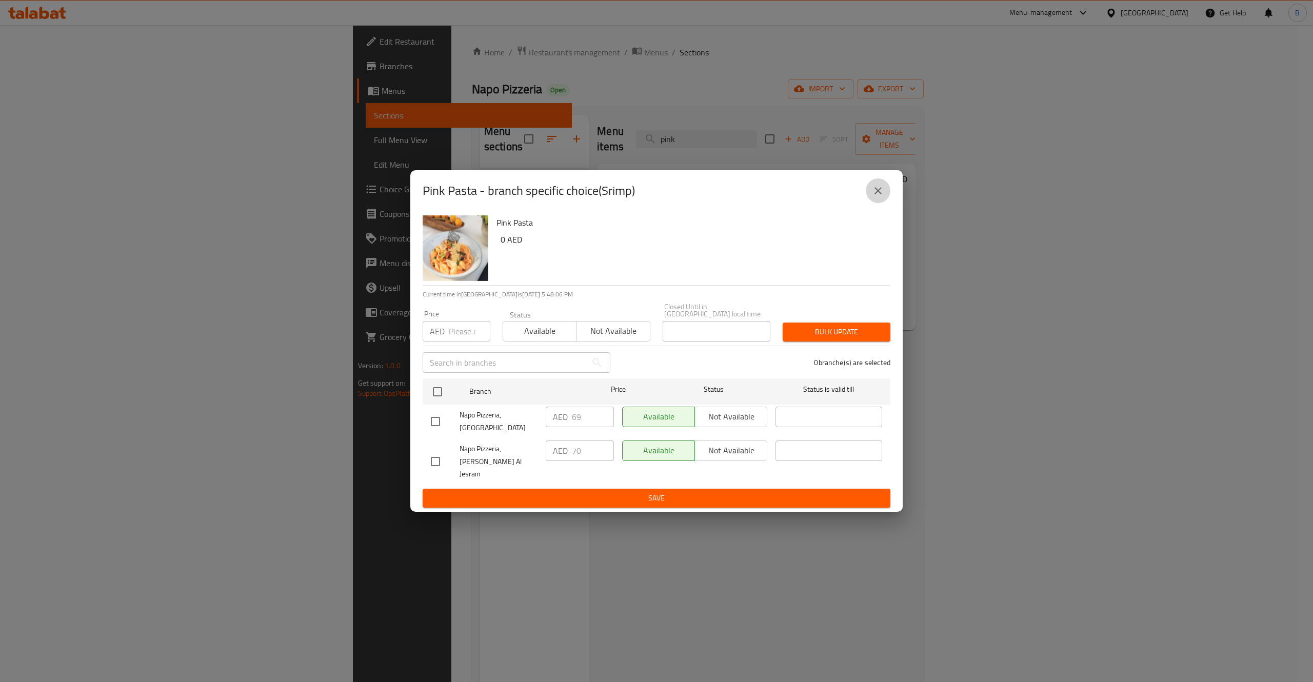
click at [881, 197] on icon "close" at bounding box center [878, 191] width 12 height 12
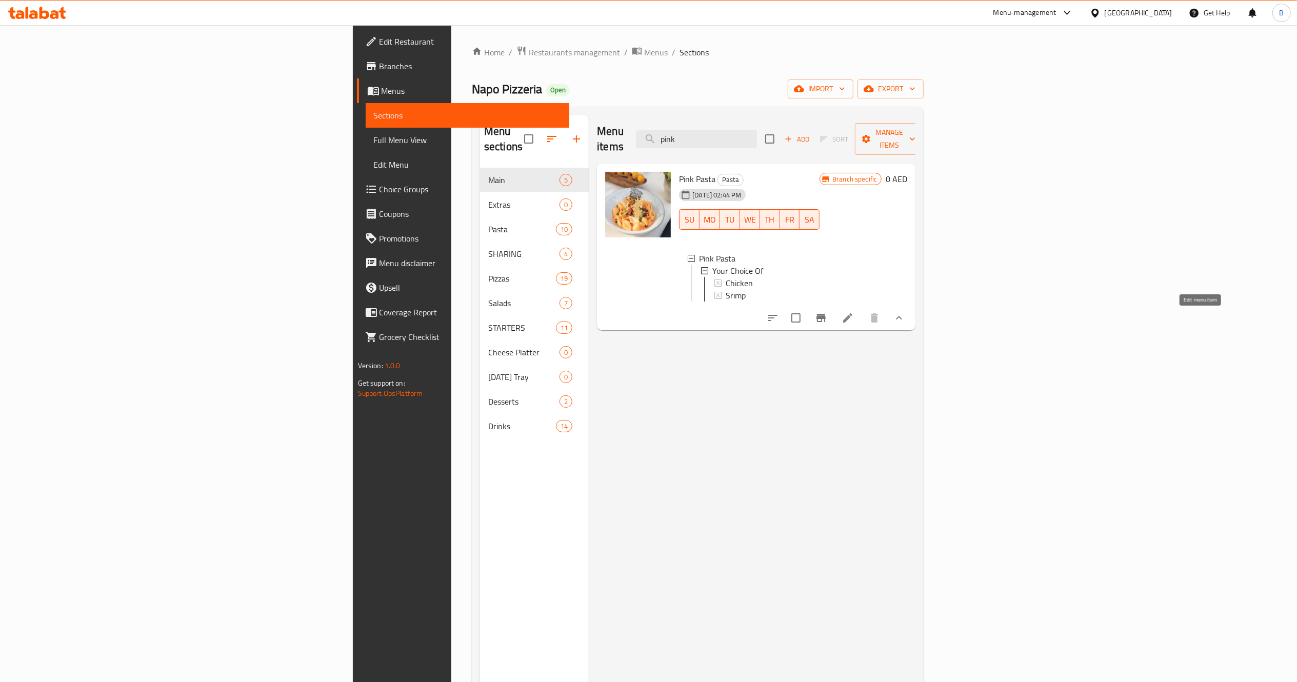
click at [854, 322] on icon at bounding box center [848, 318] width 12 height 12
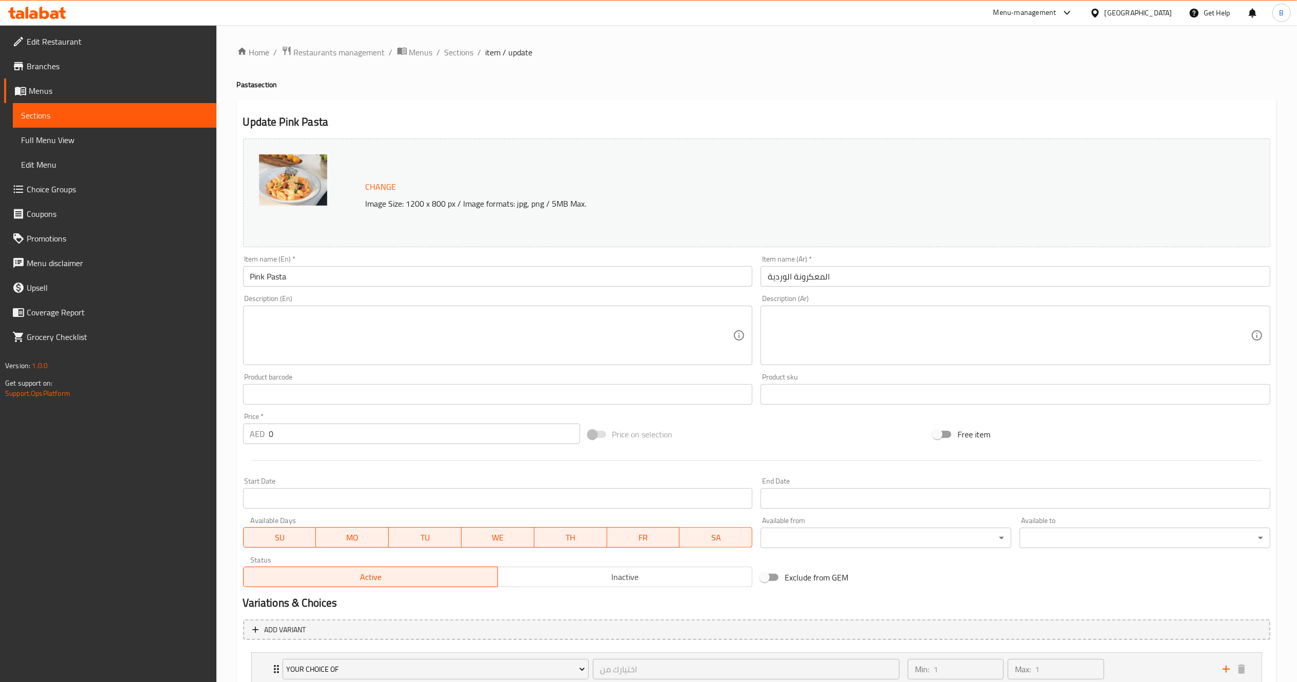
scroll to position [74, 0]
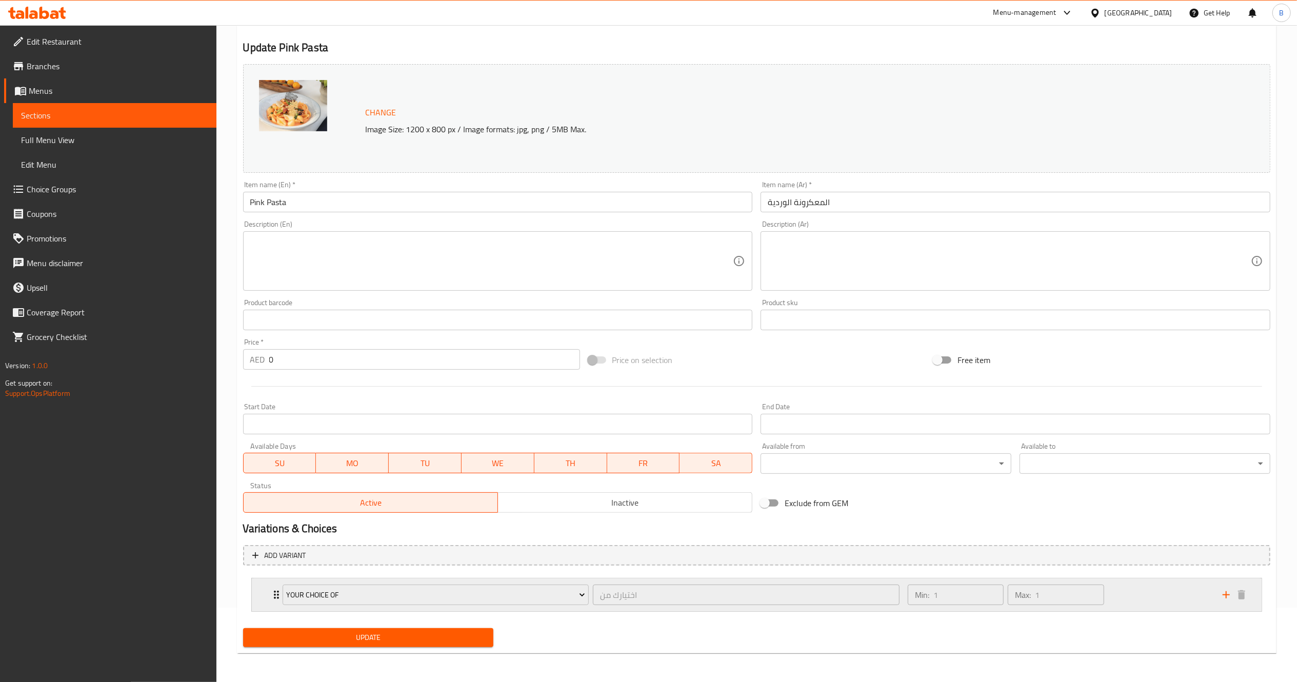
click at [254, 601] on div "Your Choice Of اختيارك من ​ Min: 1 ​ Max: 1 ​" at bounding box center [757, 595] width 1010 height 33
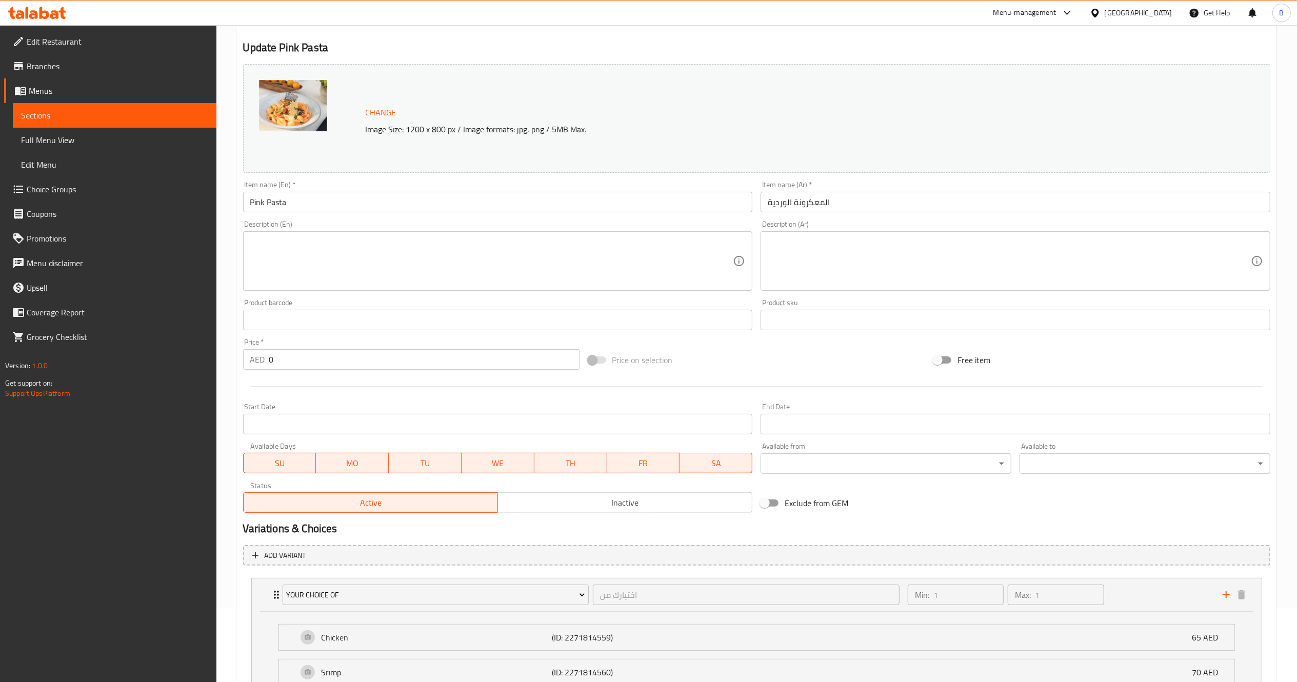
scroll to position [166, 0]
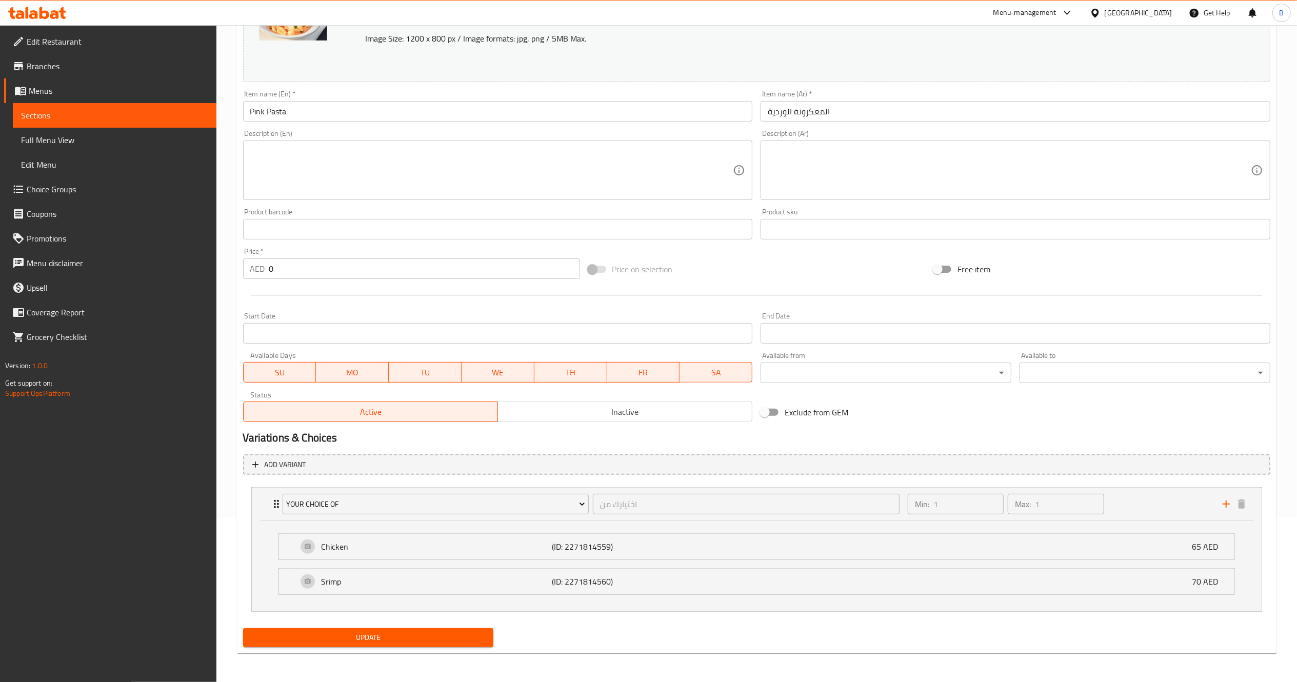
click at [507, 566] on li "Srimp (ID: 2271814560) 70 AED Name (En) Srimp Name (En) Name (Ar) روبيان Name (…" at bounding box center [756, 581] width 973 height 35
click at [508, 553] on div "Chicken (ID: 2271814559) 65 AED" at bounding box center [760, 547] width 925 height 26
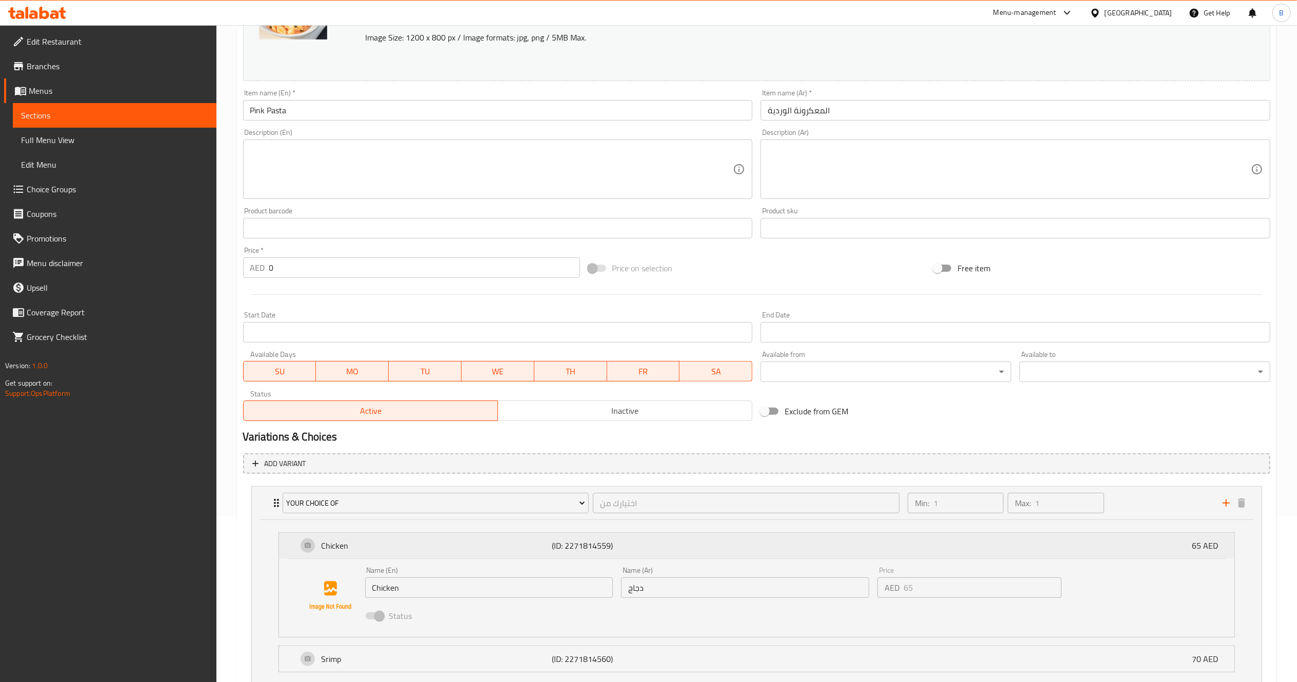
scroll to position [0, 0]
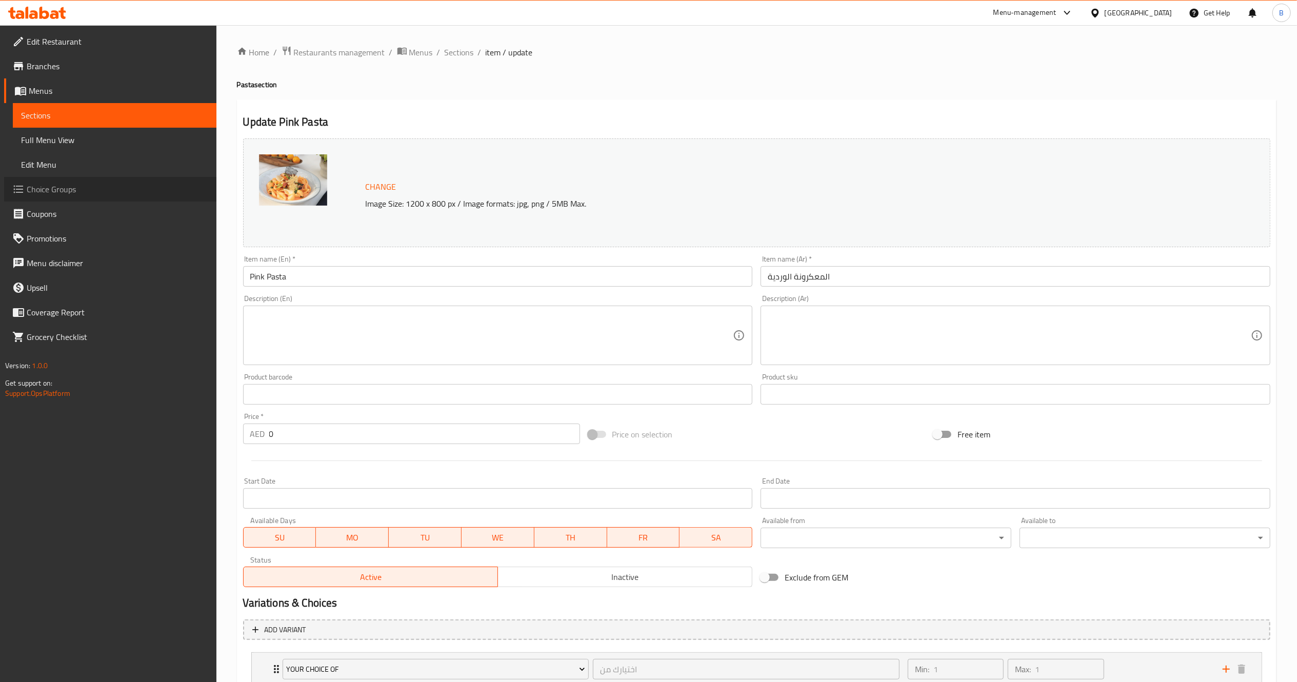
click at [68, 201] on link "Choice Groups" at bounding box center [110, 189] width 212 height 25
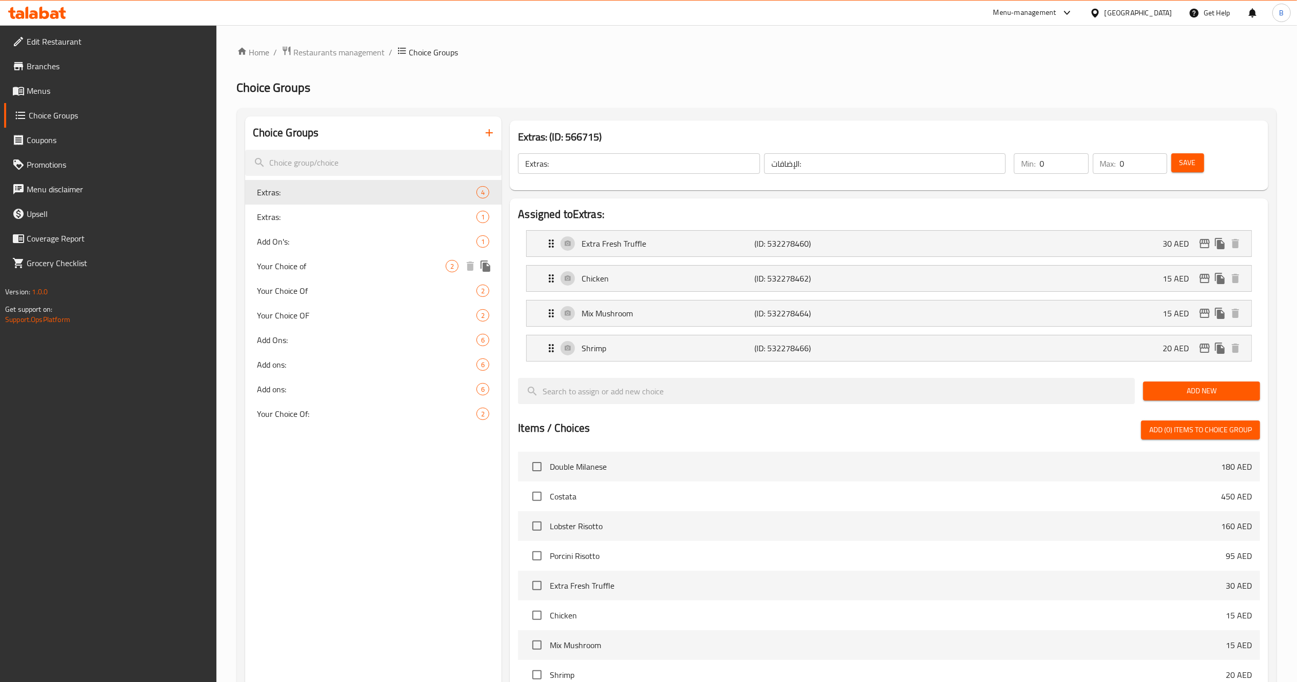
click at [343, 254] on div "Your Choice of 2" at bounding box center [373, 266] width 257 height 25
type input "Your Choice of"
type input "آختيارك من"
type input "1"
type input "2"
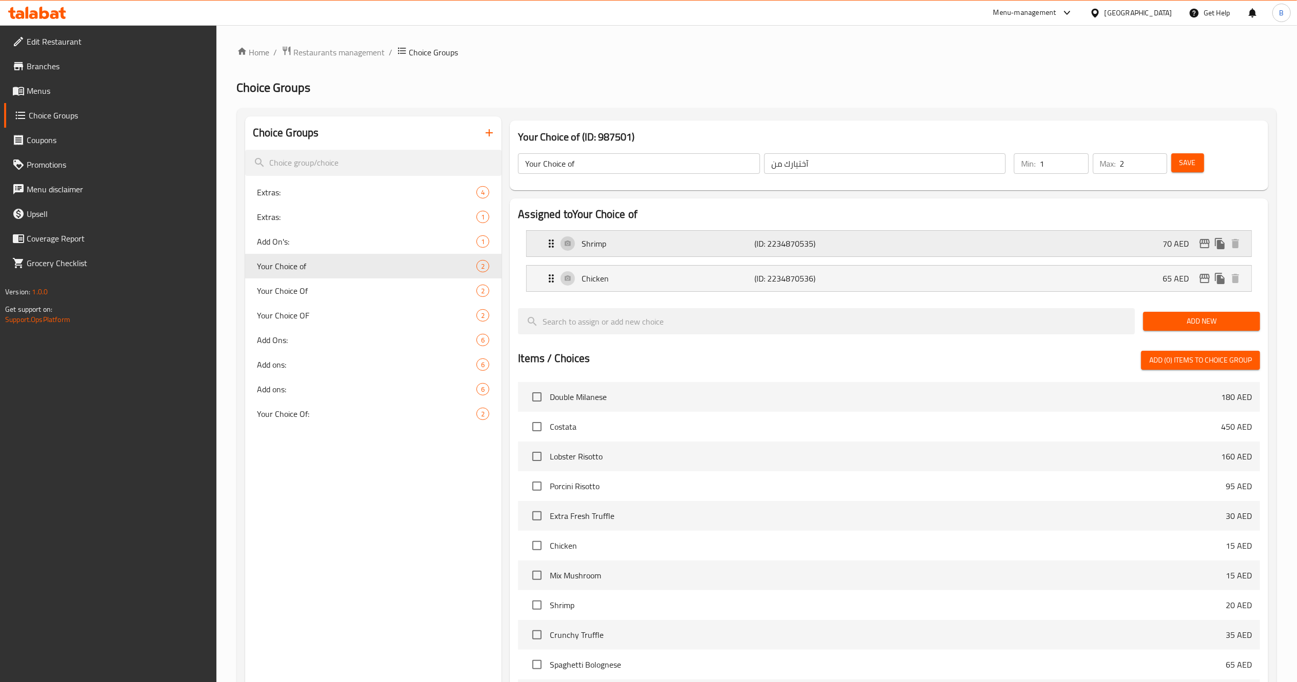
click at [1209, 247] on icon "edit" at bounding box center [1205, 243] width 10 height 9
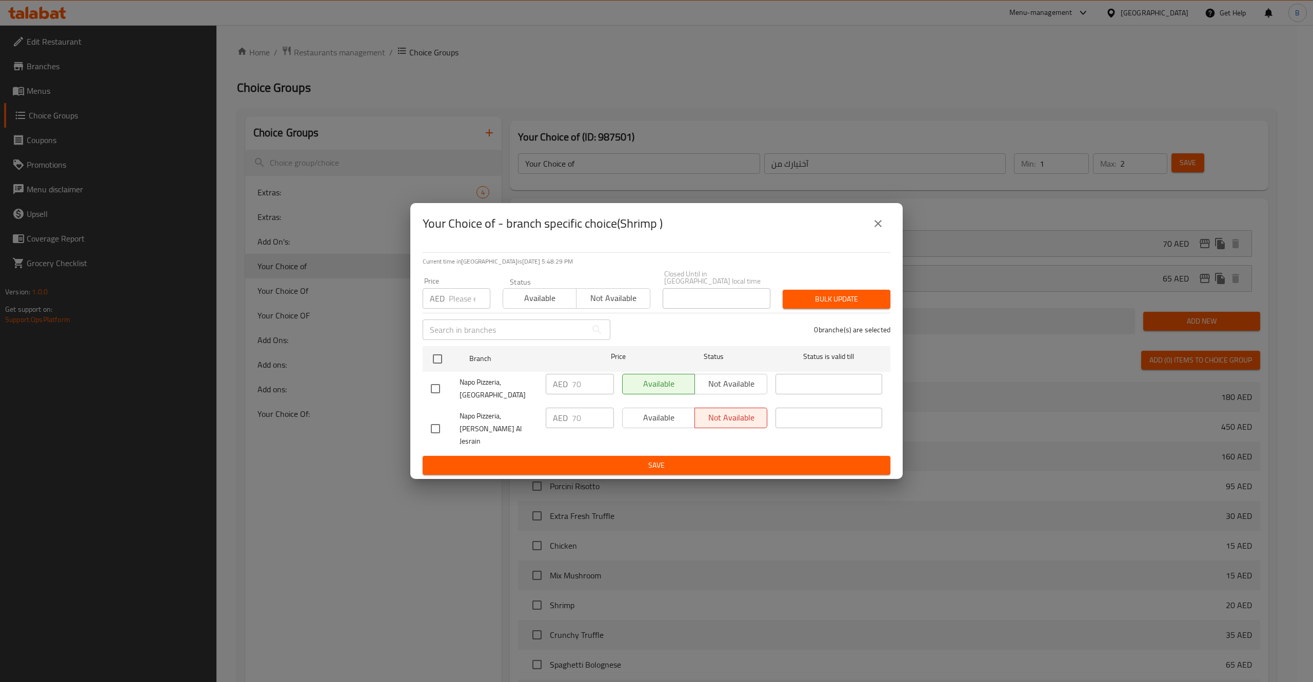
click at [887, 233] on button "close" at bounding box center [878, 223] width 25 height 25
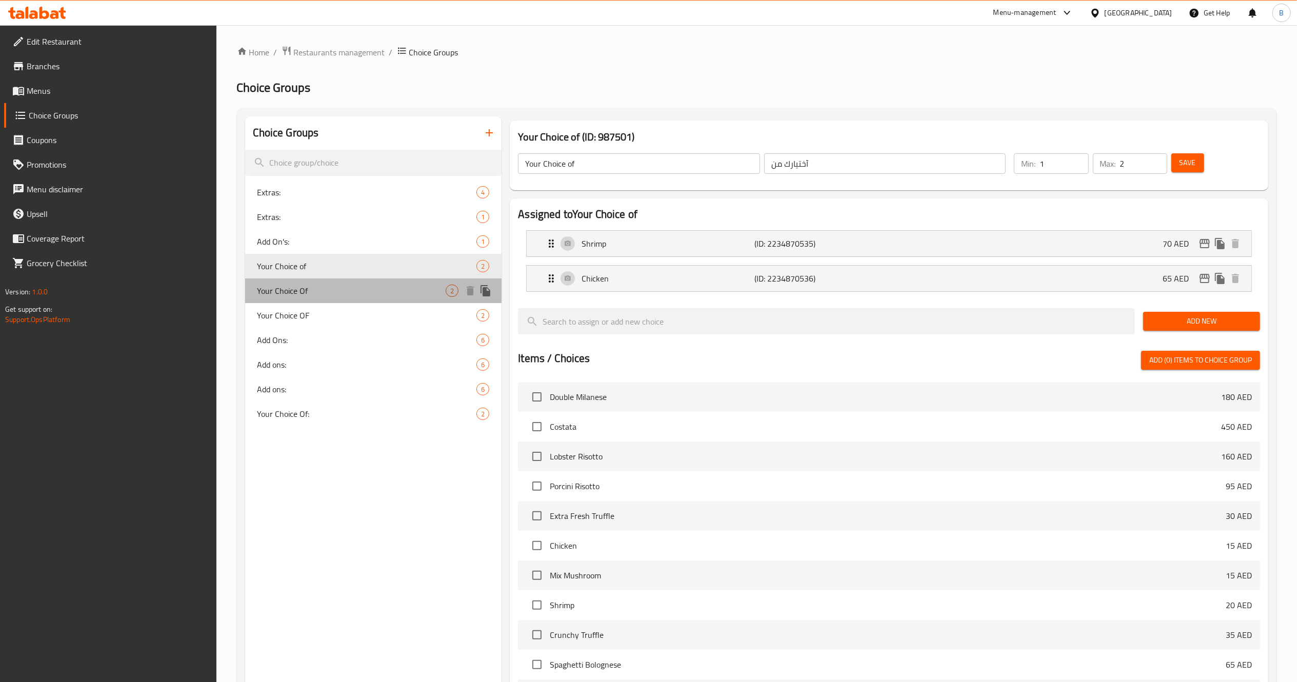
click at [370, 289] on span "Your Choice Of" at bounding box center [352, 291] width 189 height 12
type input "Your Choice Of"
type input "اختيارك من"
type input "1"
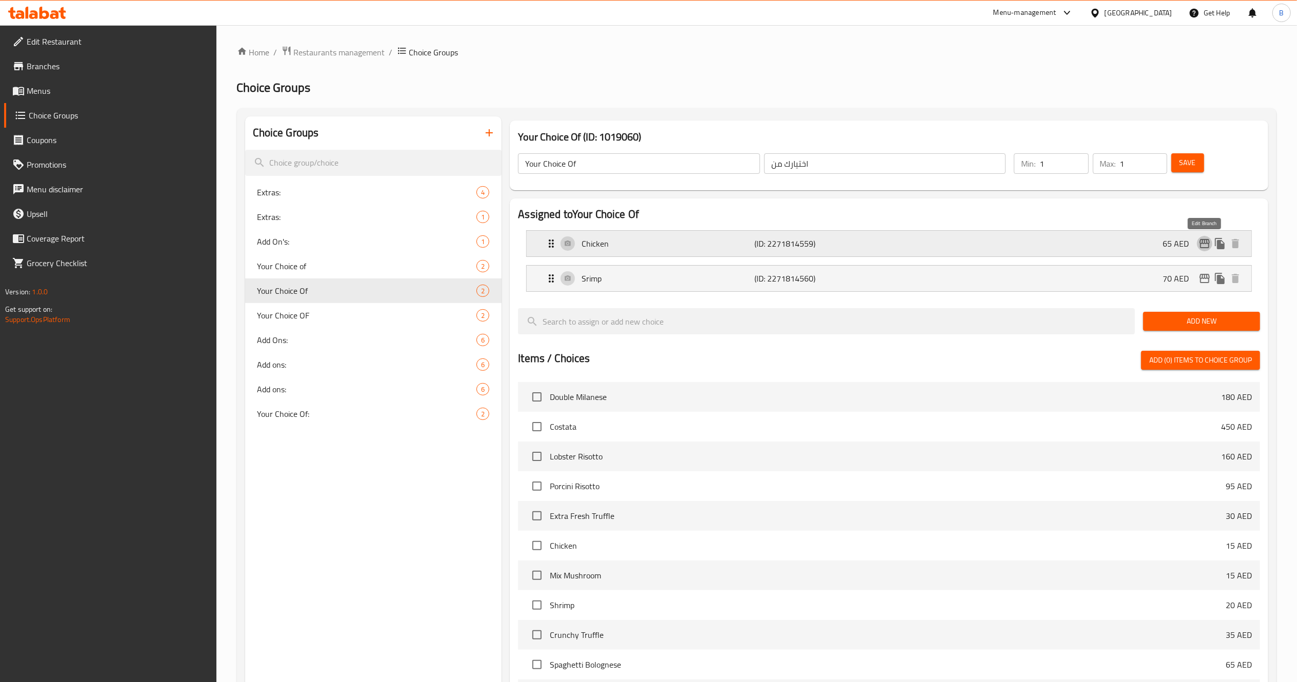
click at [1211, 244] on button "edit" at bounding box center [1204, 243] width 15 height 15
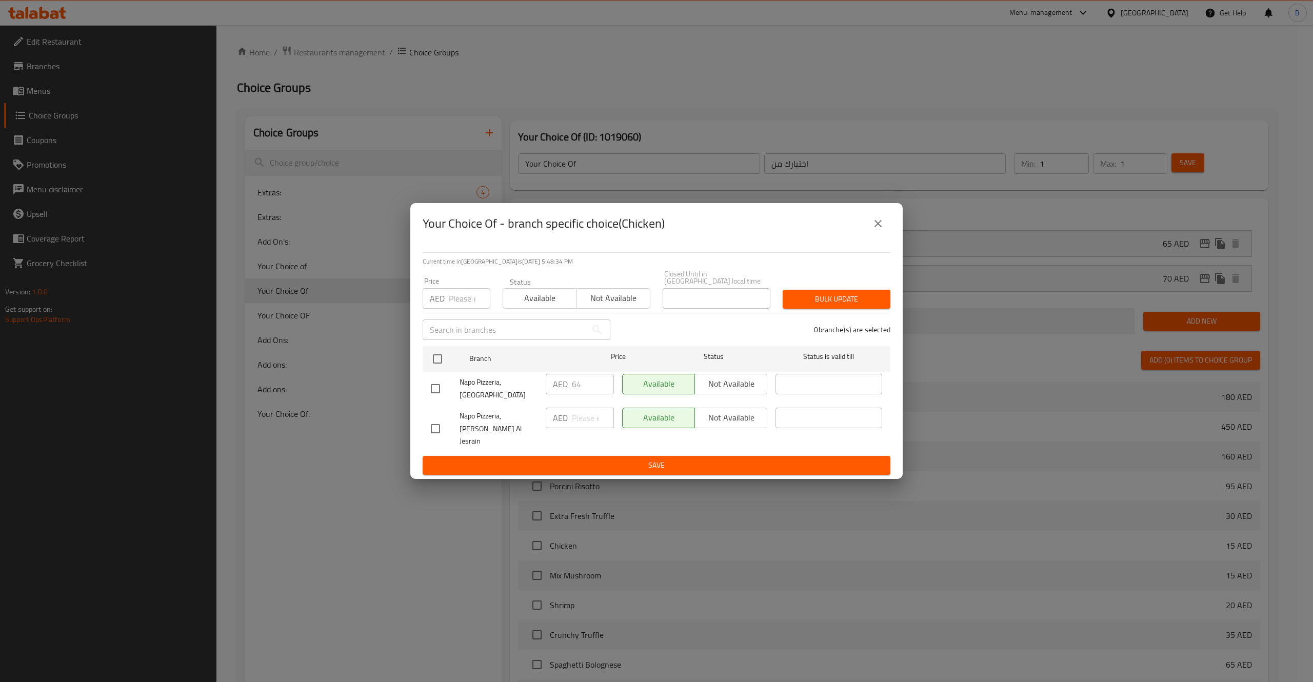
click at [435, 395] on input "checkbox" at bounding box center [436, 389] width 22 height 22
checkbox input "true"
click at [821, 306] on span "Bulk update" at bounding box center [836, 299] width 91 height 13
